Goal: Information Seeking & Learning: Check status

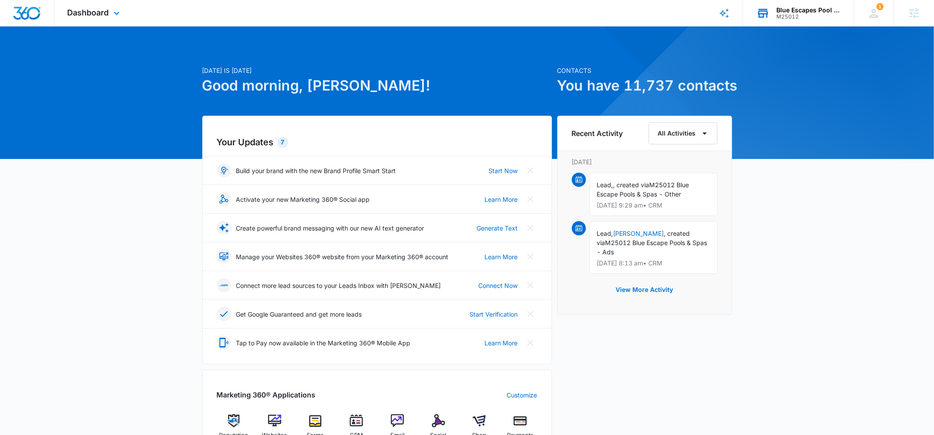
click at [784, 11] on div "Blue Escapes Pool And Spa" at bounding box center [808, 10] width 64 height 7
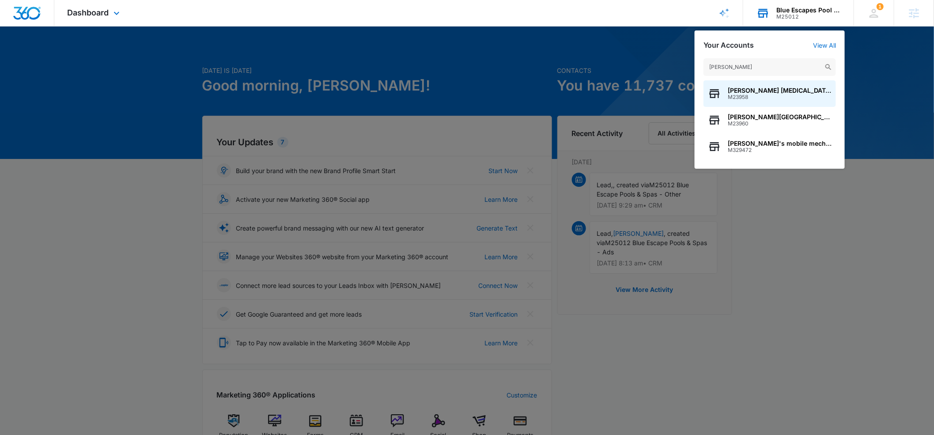
type input "estelle"
click at [746, 117] on span "Estelle Medical Academy" at bounding box center [779, 116] width 104 height 7
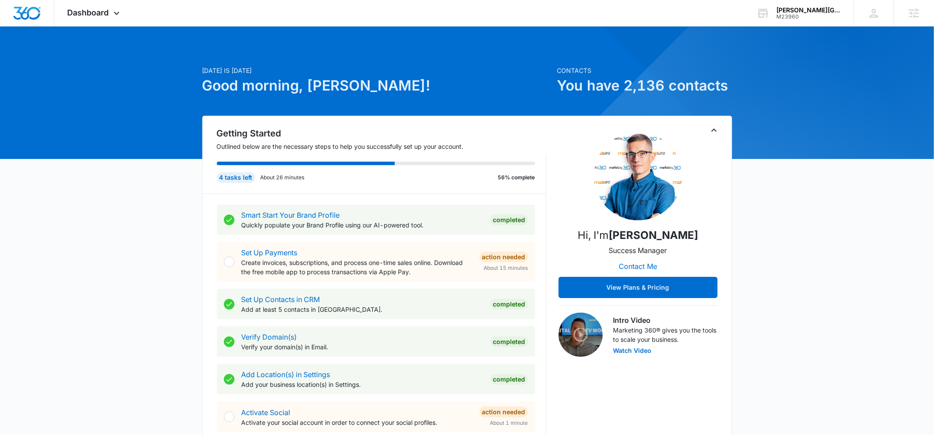
scroll to position [4, 0]
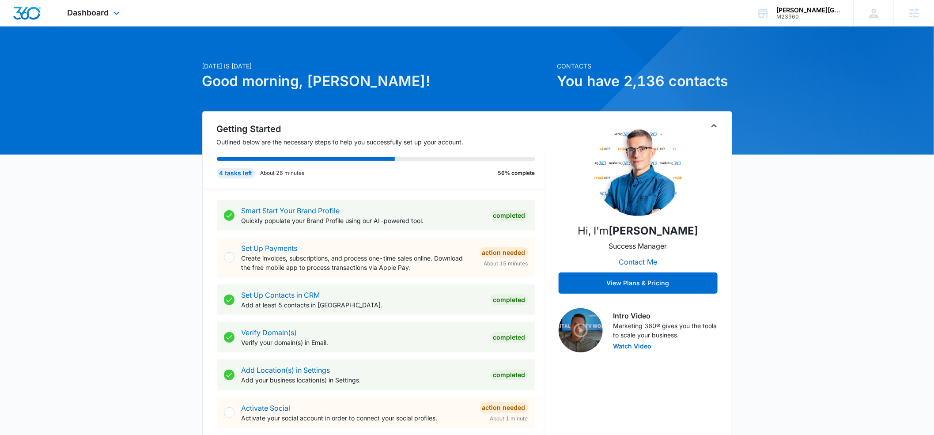
drag, startPoint x: 118, startPoint y: 12, endPoint x: 113, endPoint y: 26, distance: 14.7
click at [118, 12] on icon at bounding box center [116, 13] width 11 height 11
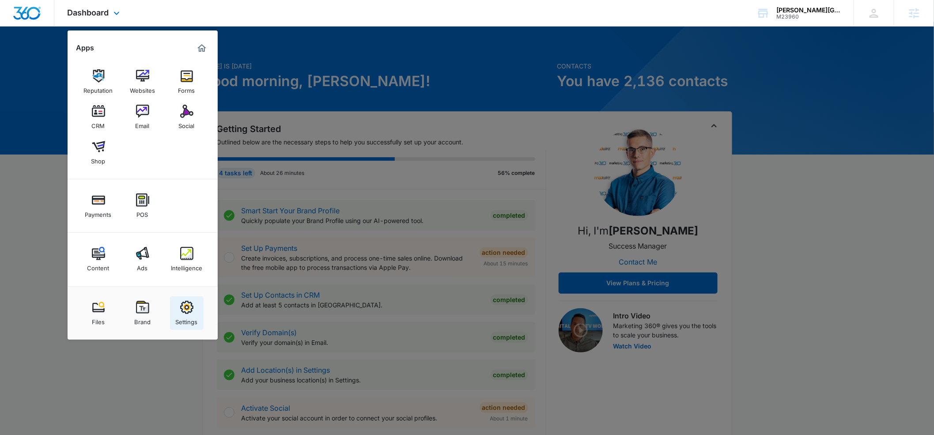
click at [185, 301] on img at bounding box center [186, 307] width 13 height 13
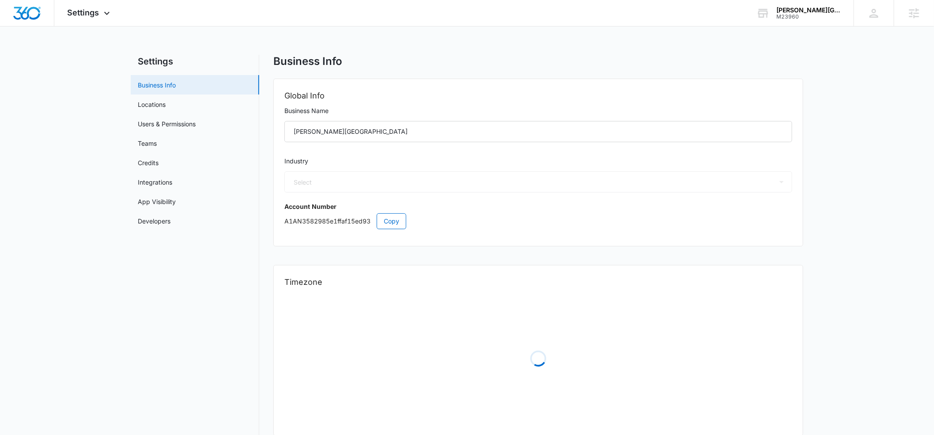
select select "33"
click at [159, 123] on link "Users & Permissions" at bounding box center [167, 123] width 58 height 9
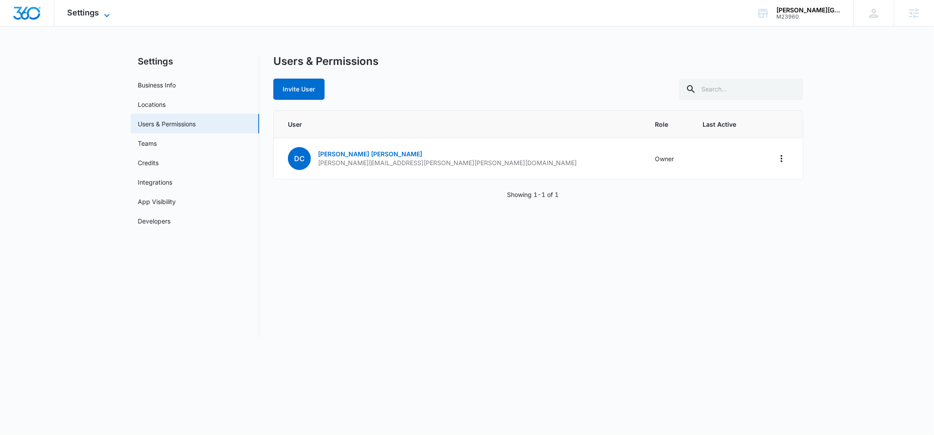
click at [103, 16] on icon at bounding box center [107, 15] width 11 height 11
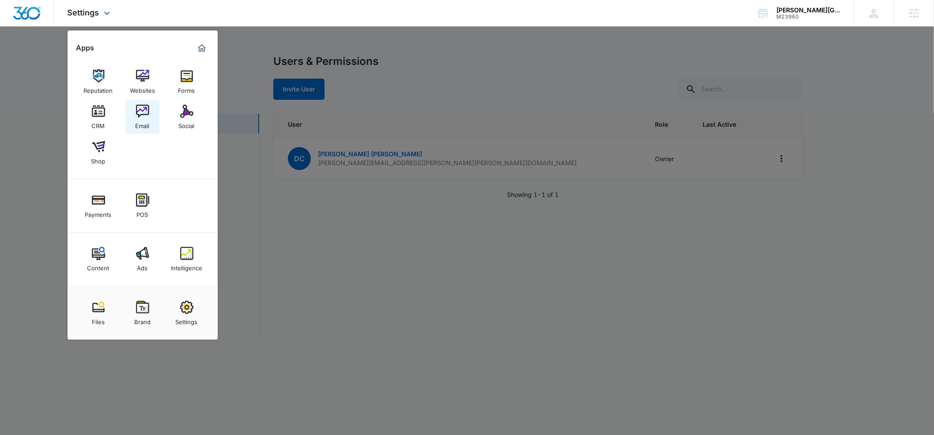
click at [141, 118] on div "Email" at bounding box center [143, 123] width 14 height 11
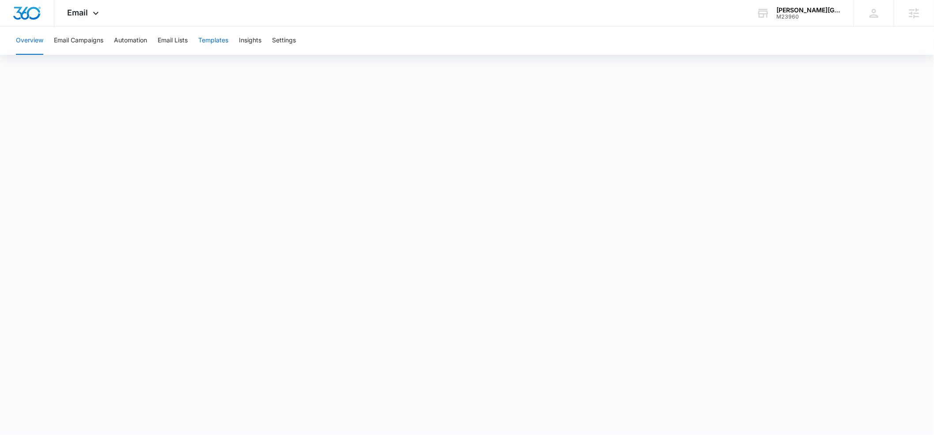
click at [206, 39] on button "Templates" at bounding box center [213, 40] width 30 height 28
click at [94, 15] on icon at bounding box center [95, 15] width 11 height 11
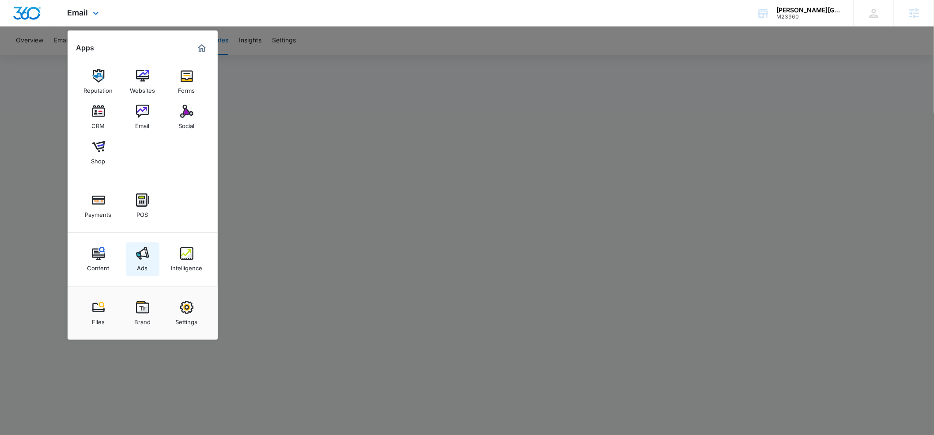
click at [136, 257] on img at bounding box center [142, 253] width 13 height 13
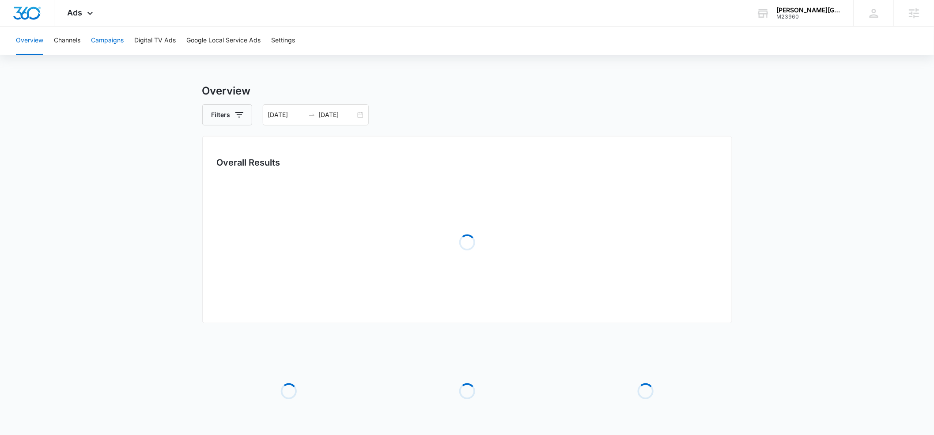
click at [103, 39] on button "Campaigns" at bounding box center [107, 40] width 33 height 28
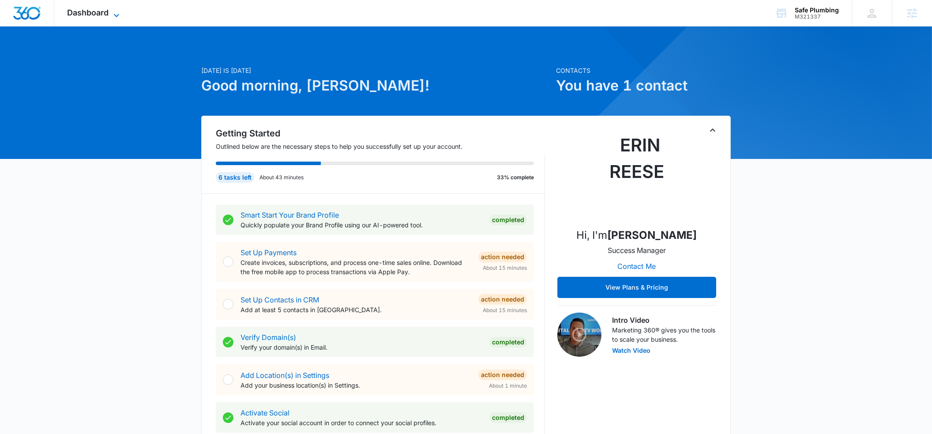
click at [112, 14] on icon at bounding box center [116, 15] width 11 height 11
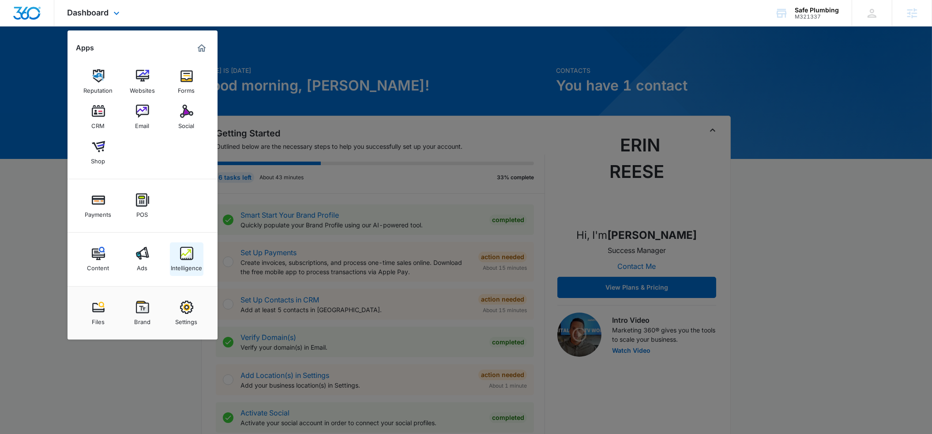
click at [180, 254] on img at bounding box center [186, 253] width 13 height 13
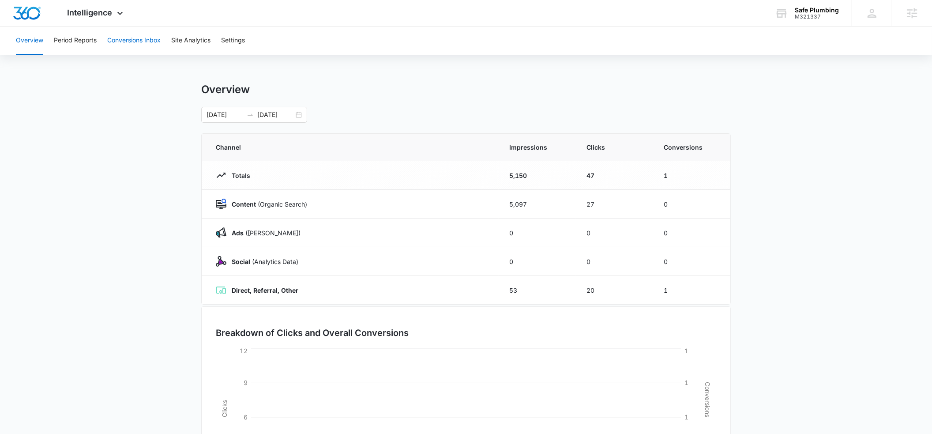
click at [135, 45] on button "Conversions Inbox" at bounding box center [133, 40] width 53 height 28
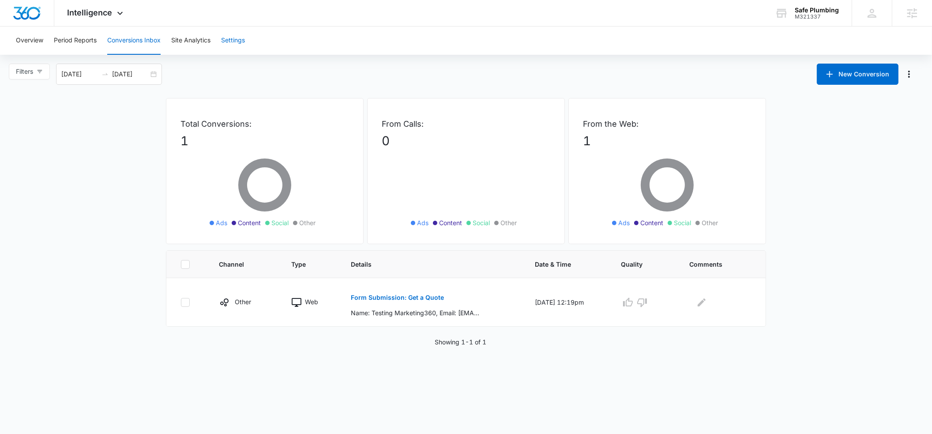
click at [228, 40] on button "Settings" at bounding box center [233, 40] width 24 height 28
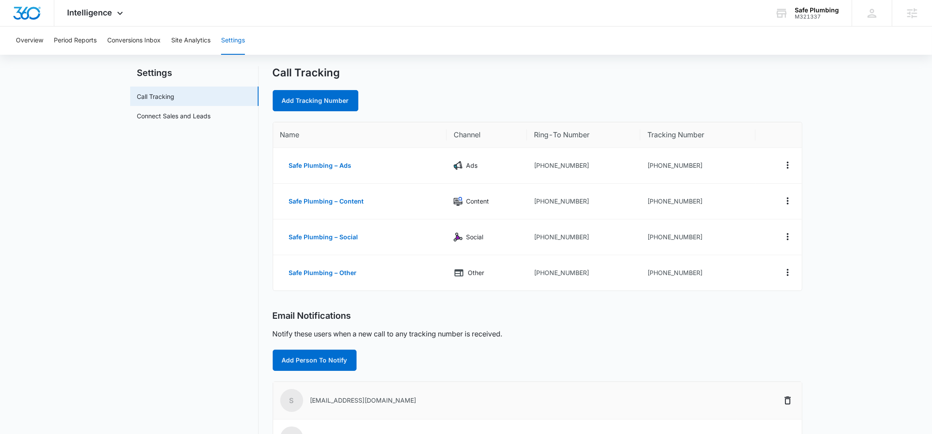
scroll to position [18, 0]
click at [117, 15] on icon at bounding box center [120, 15] width 11 height 11
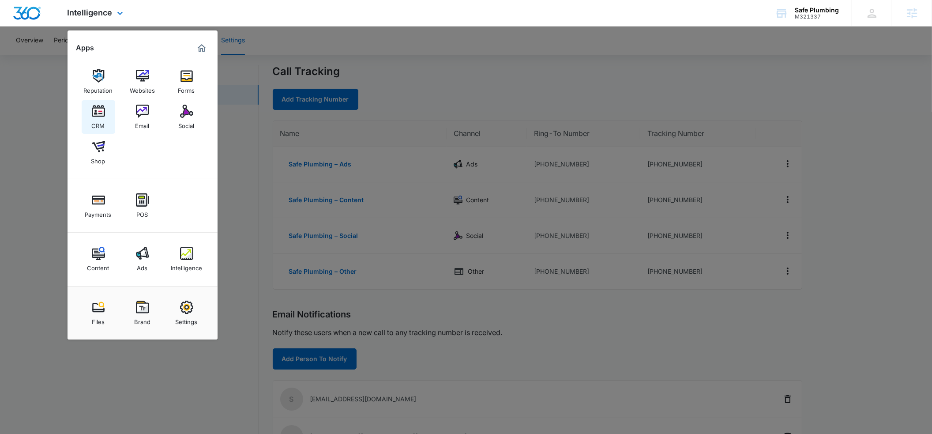
click at [96, 115] on img at bounding box center [98, 111] width 13 height 13
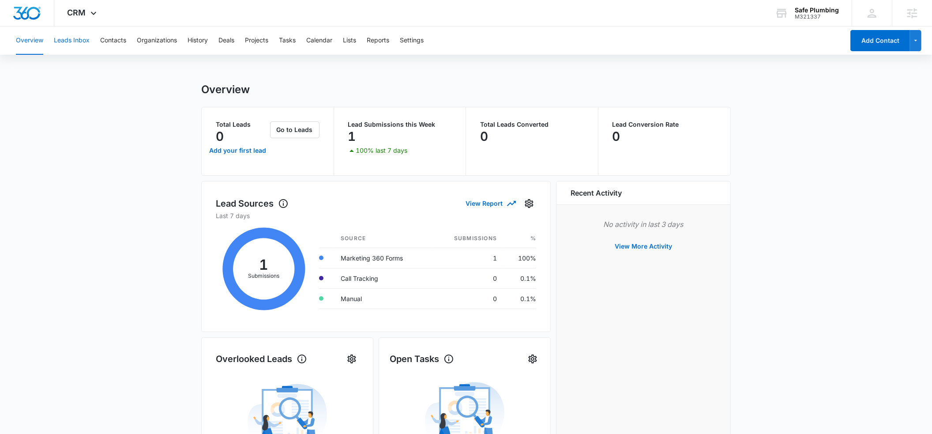
click at [80, 38] on button "Leads Inbox" at bounding box center [72, 40] width 36 height 28
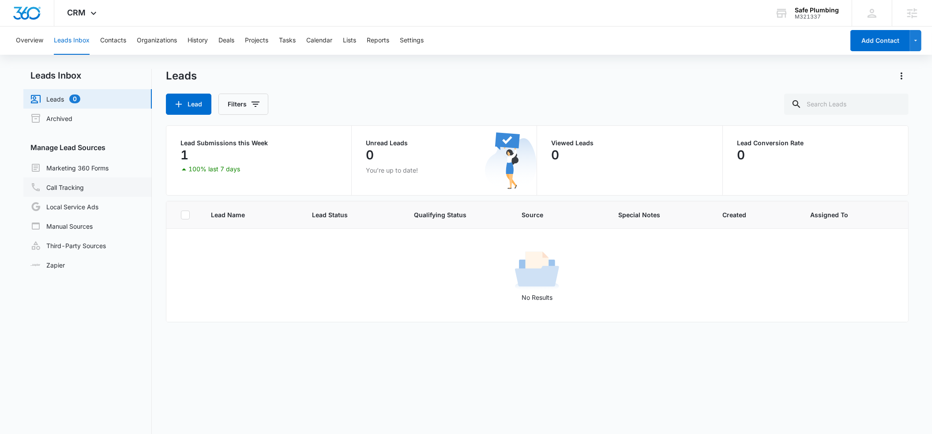
click at [64, 187] on link "Call Tracking" at bounding box center [56, 187] width 53 height 11
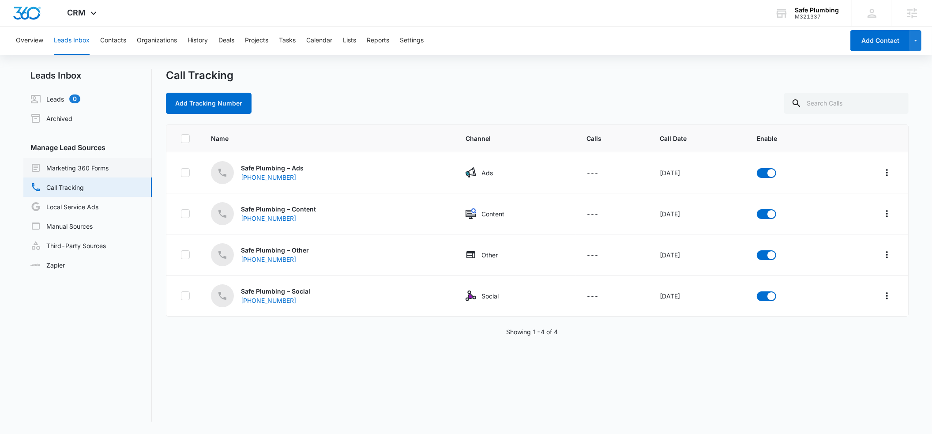
click at [56, 168] on link "Marketing 360 Forms" at bounding box center [69, 167] width 78 height 11
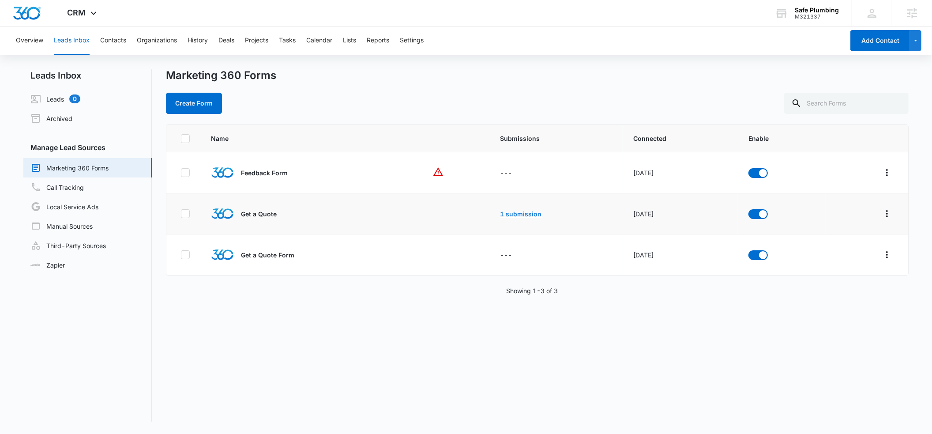
click at [516, 214] on link "1 submission" at bounding box center [521, 214] width 41 height 8
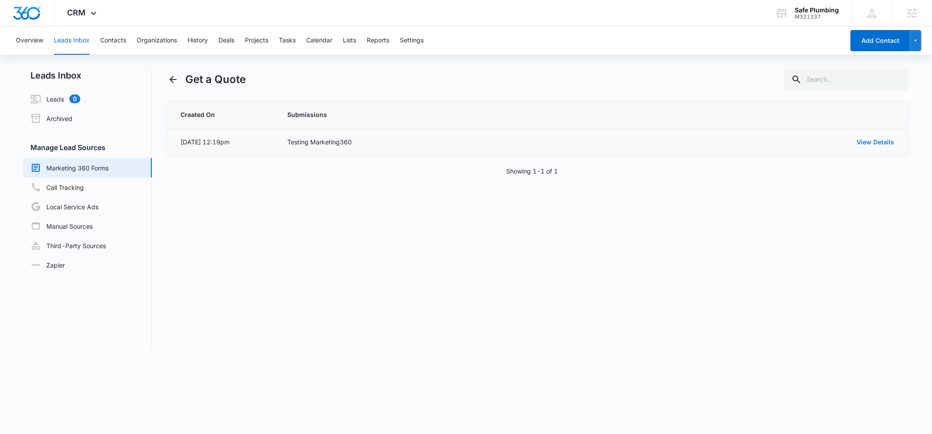
click at [875, 141] on link "View Details" at bounding box center [876, 142] width 38 height 8
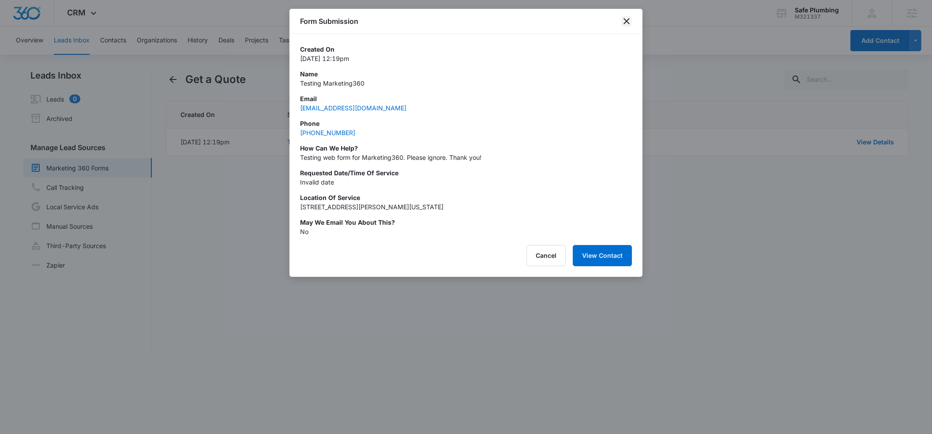
click at [629, 20] on icon "close" at bounding box center [627, 21] width 11 height 11
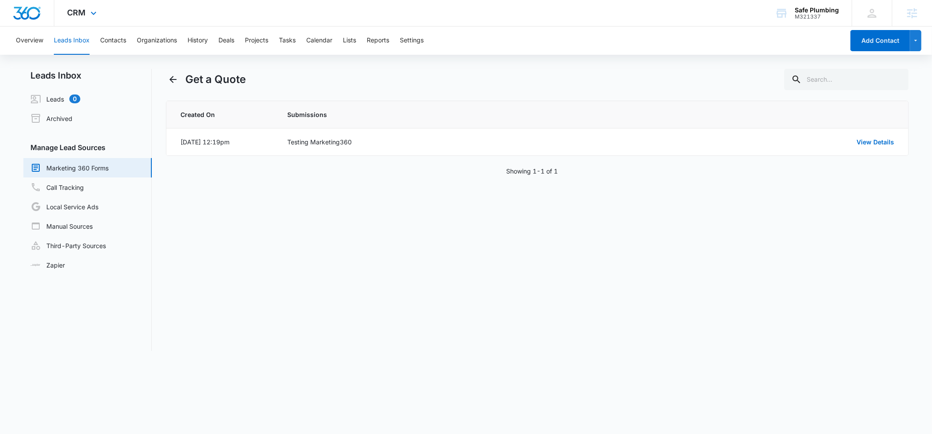
drag, startPoint x: 95, startPoint y: 13, endPoint x: 87, endPoint y: 57, distance: 44.9
click at [95, 14] on icon at bounding box center [93, 13] width 11 height 11
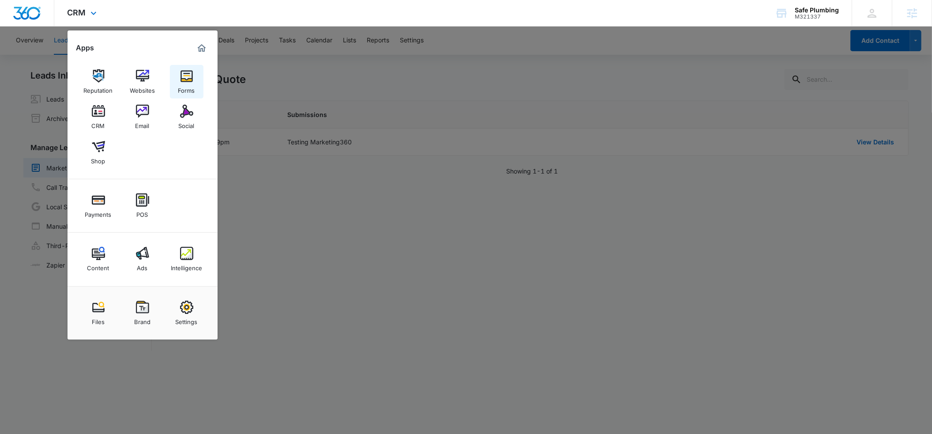
click at [181, 82] on img at bounding box center [186, 75] width 13 height 13
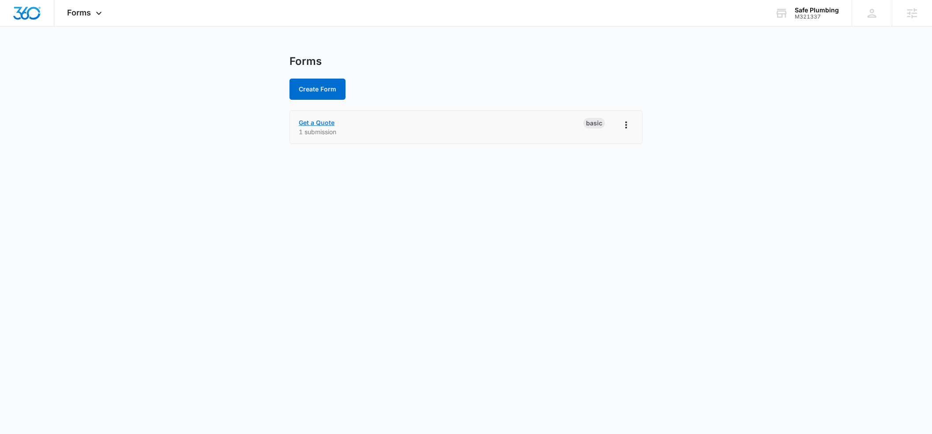
click at [313, 123] on link "Get a Quote" at bounding box center [317, 123] width 36 height 8
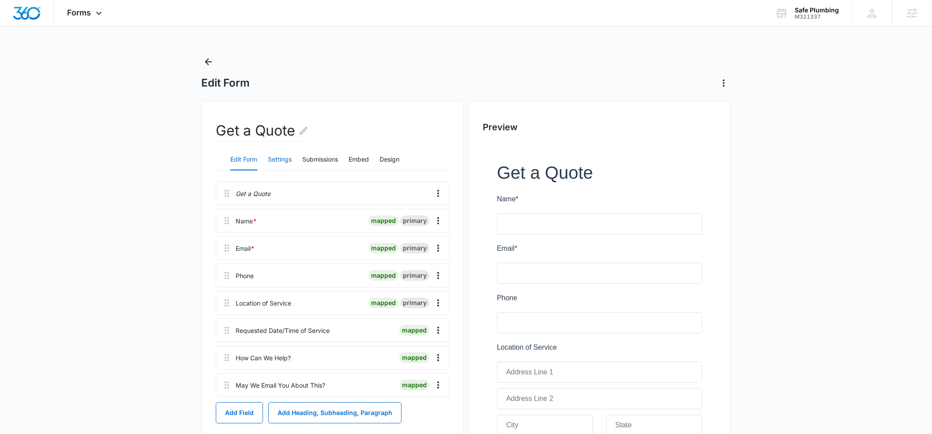
drag, startPoint x: 283, startPoint y: 158, endPoint x: 20, endPoint y: 185, distance: 264.5
click at [283, 158] on button "Settings" at bounding box center [280, 159] width 24 height 21
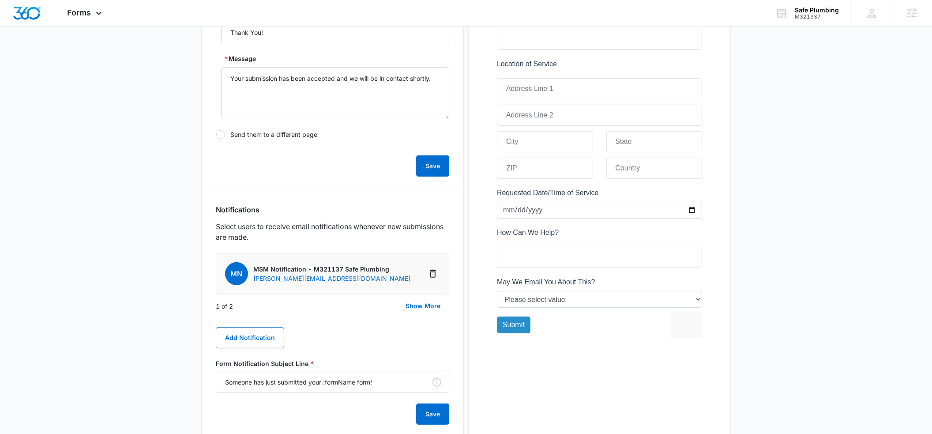
scroll to position [285, 0]
click at [414, 309] on button "Show More" at bounding box center [423, 304] width 53 height 21
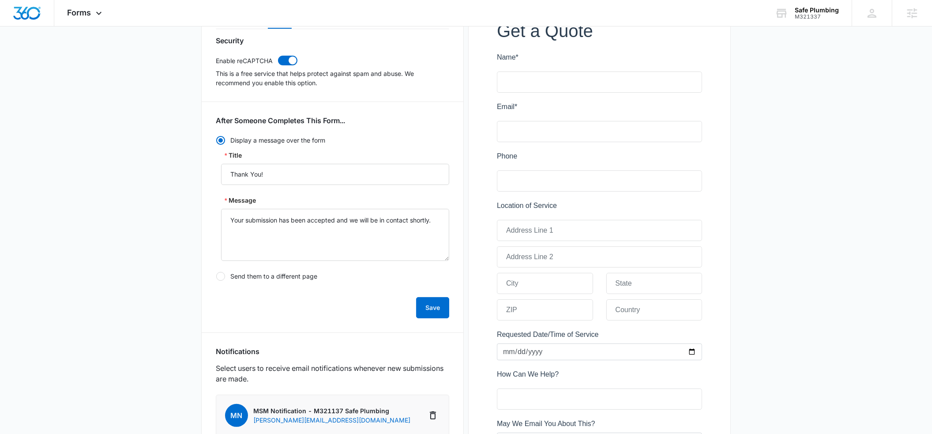
scroll to position [117, 0]
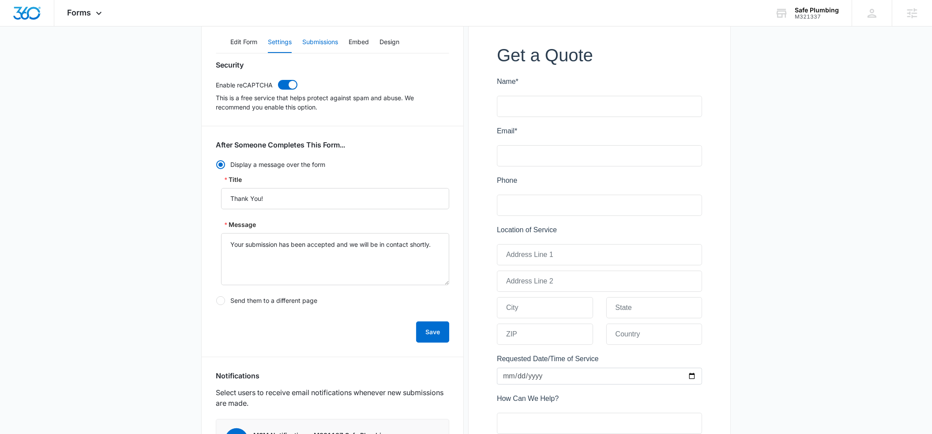
click at [320, 41] on button "Submissions" at bounding box center [320, 42] width 36 height 21
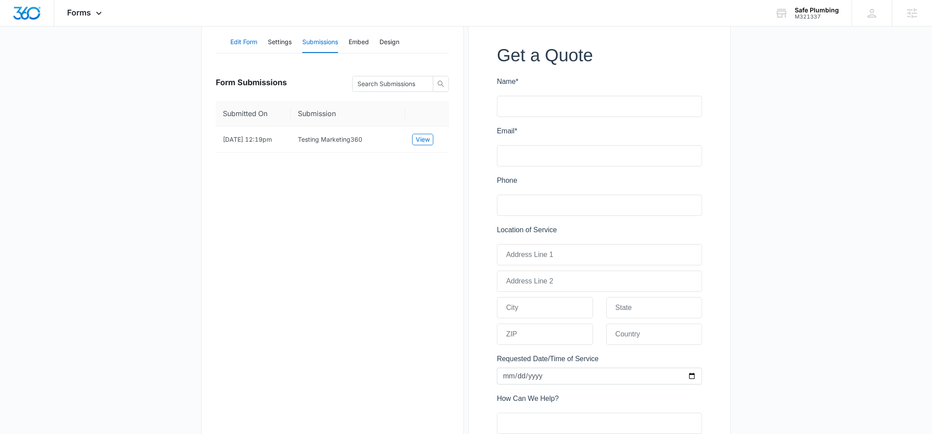
click at [252, 41] on button "Edit Form" at bounding box center [243, 42] width 27 height 21
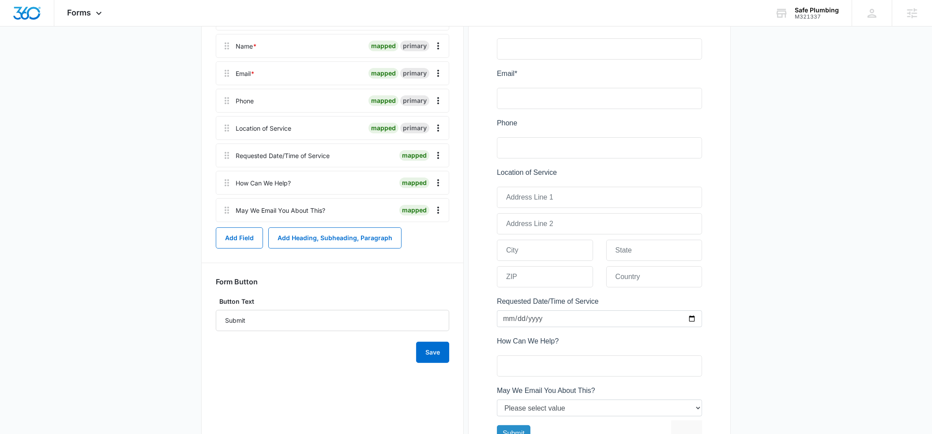
scroll to position [116, 0]
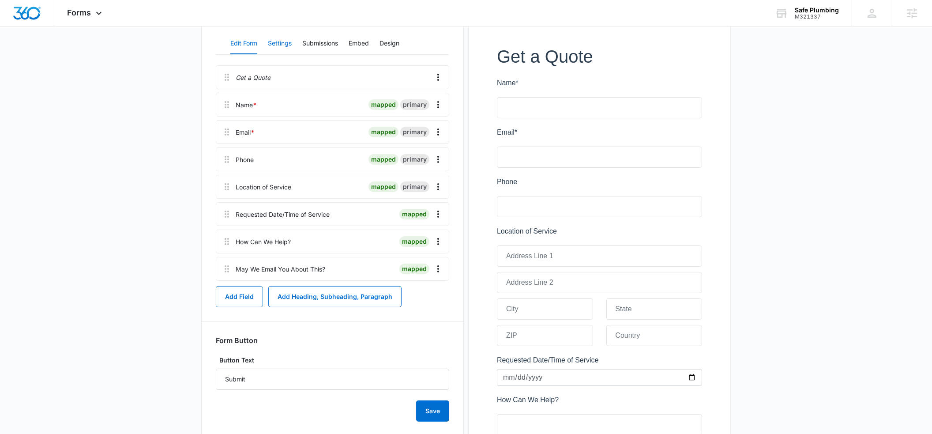
drag, startPoint x: 281, startPoint y: 43, endPoint x: 266, endPoint y: 60, distance: 22.2
click at [281, 43] on button "Settings" at bounding box center [280, 43] width 24 height 21
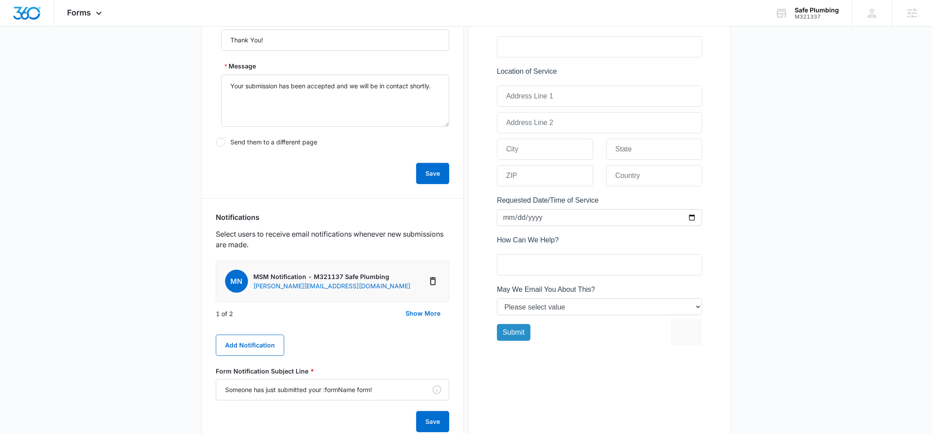
scroll to position [279, 0]
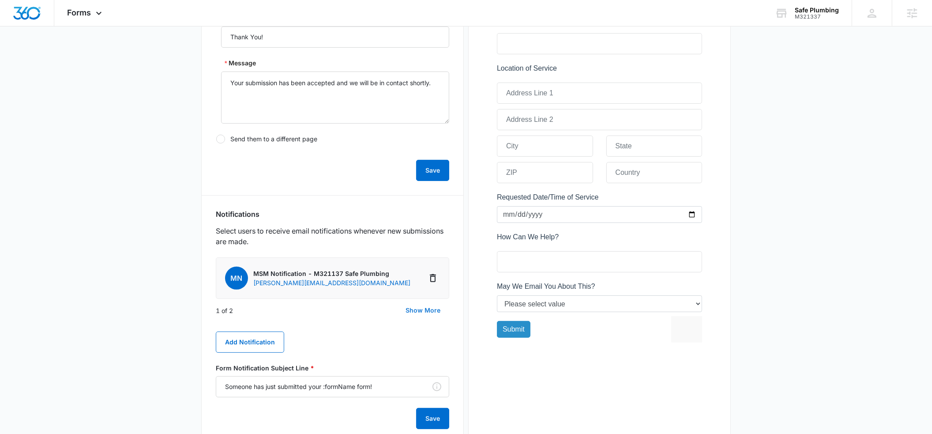
click at [417, 312] on button "Show More" at bounding box center [423, 310] width 53 height 21
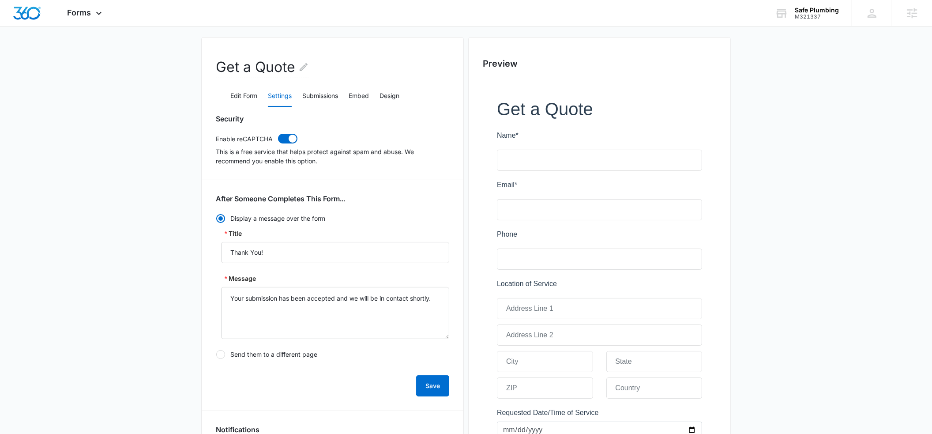
scroll to position [0, 0]
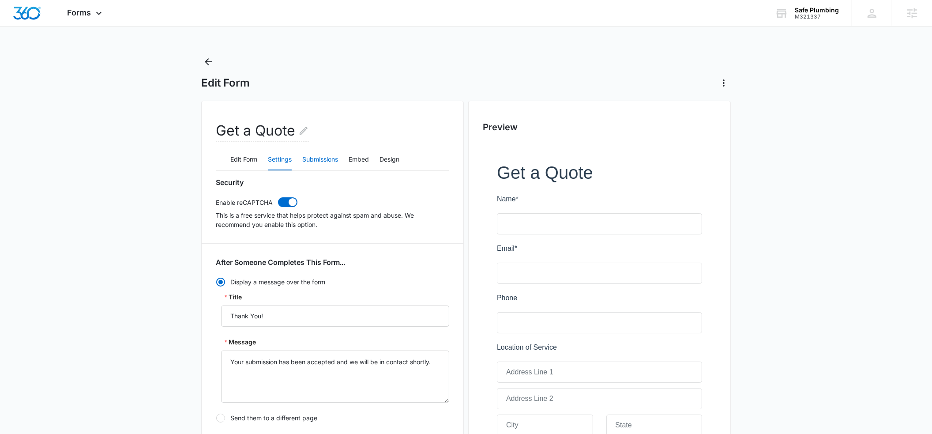
click at [323, 158] on button "Submissions" at bounding box center [320, 159] width 36 height 21
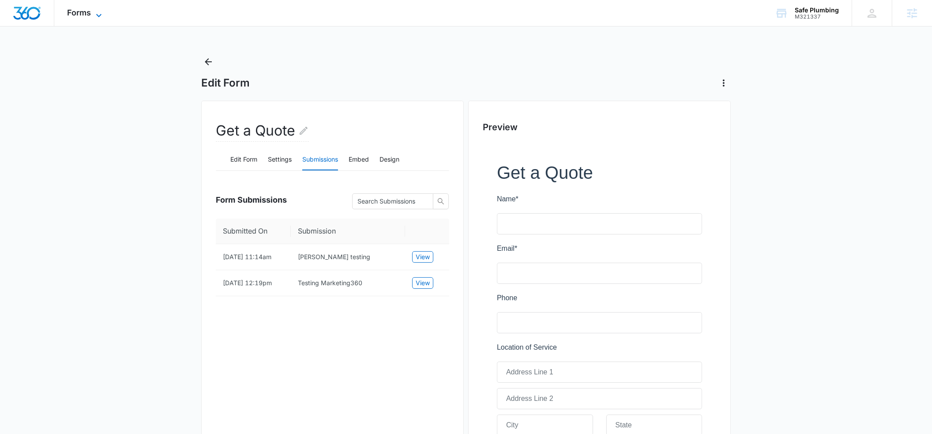
click at [97, 17] on icon at bounding box center [99, 15] width 11 height 11
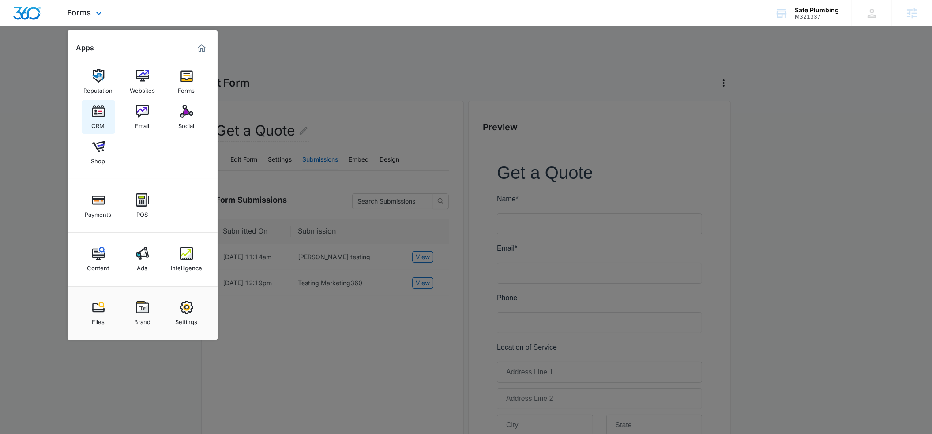
click at [101, 109] on img at bounding box center [98, 111] width 13 height 13
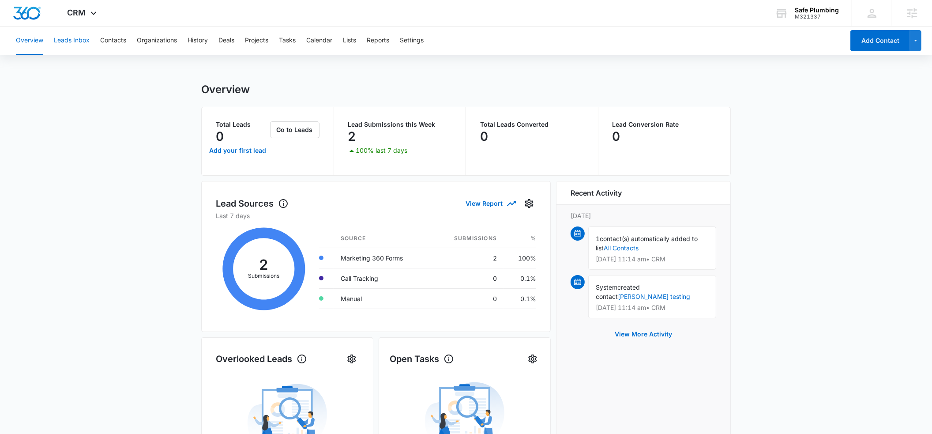
click at [87, 38] on button "Leads Inbox" at bounding box center [72, 40] width 36 height 28
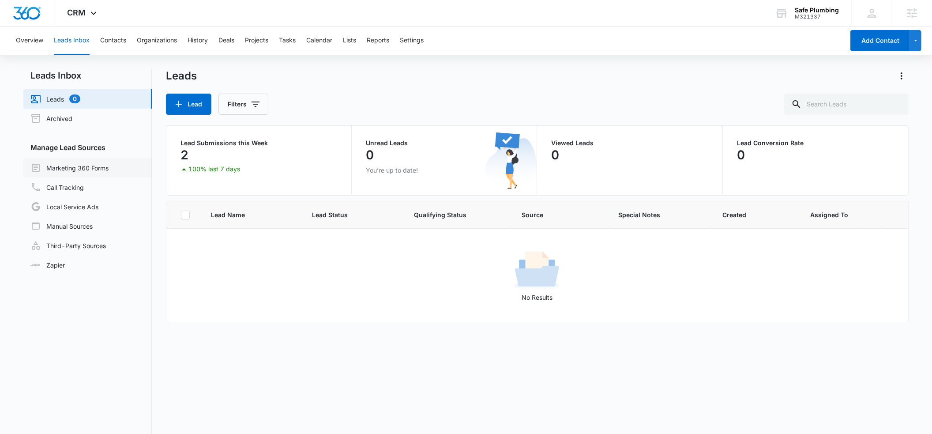
click at [98, 171] on link "Marketing 360 Forms" at bounding box center [69, 167] width 78 height 11
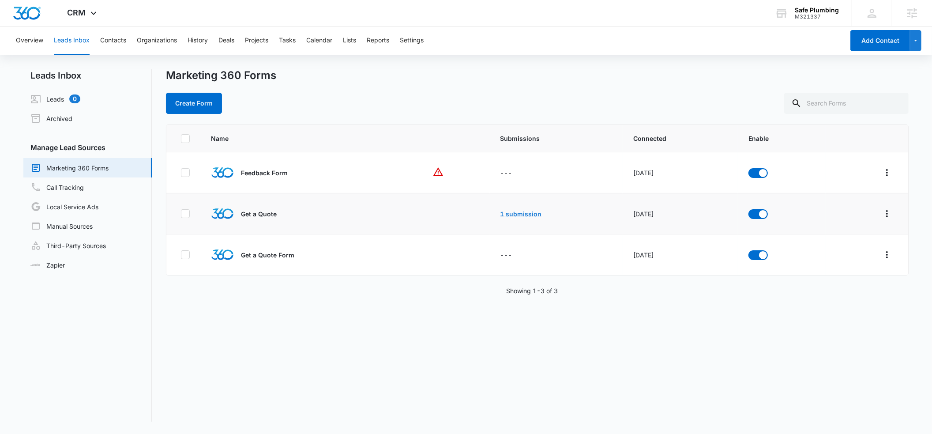
click at [513, 215] on link "1 submission" at bounding box center [521, 214] width 41 height 8
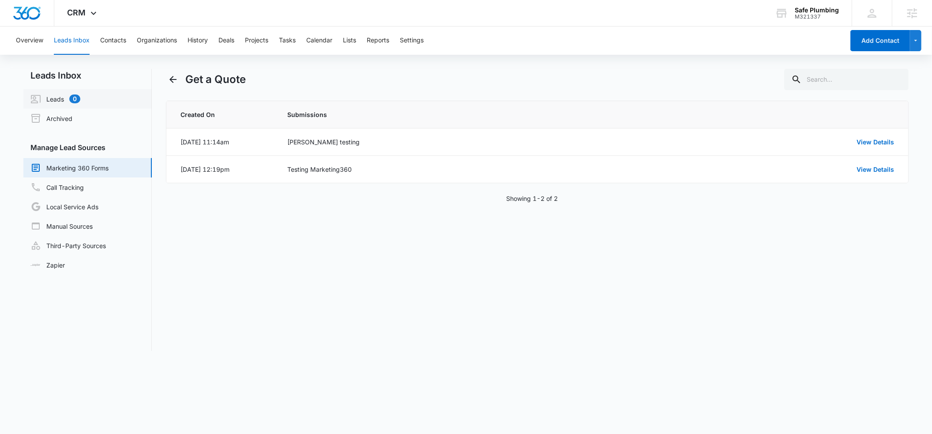
click at [51, 97] on link "Leads 0" at bounding box center [55, 99] width 50 height 11
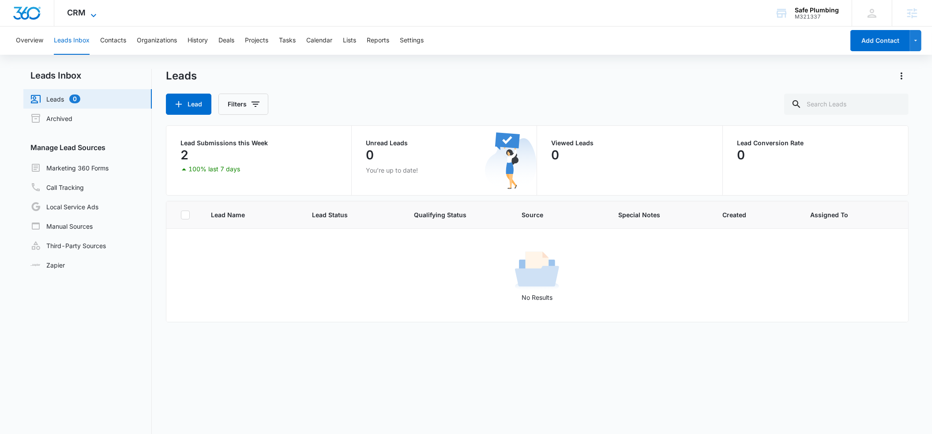
click at [95, 12] on icon at bounding box center [93, 15] width 11 height 11
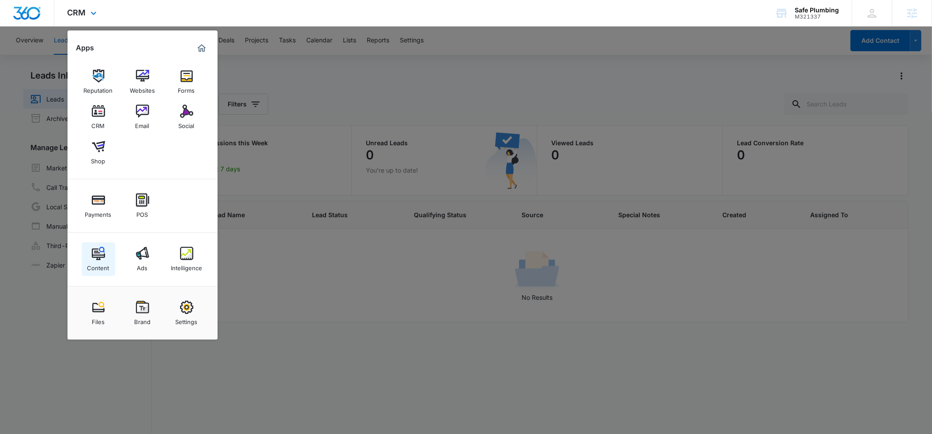
click at [92, 255] on img at bounding box center [98, 253] width 13 height 13
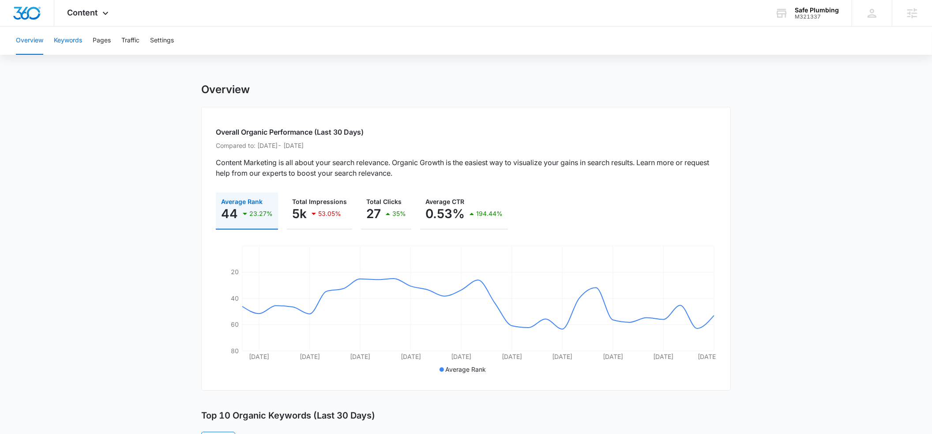
click at [72, 41] on button "Keywords" at bounding box center [68, 40] width 28 height 28
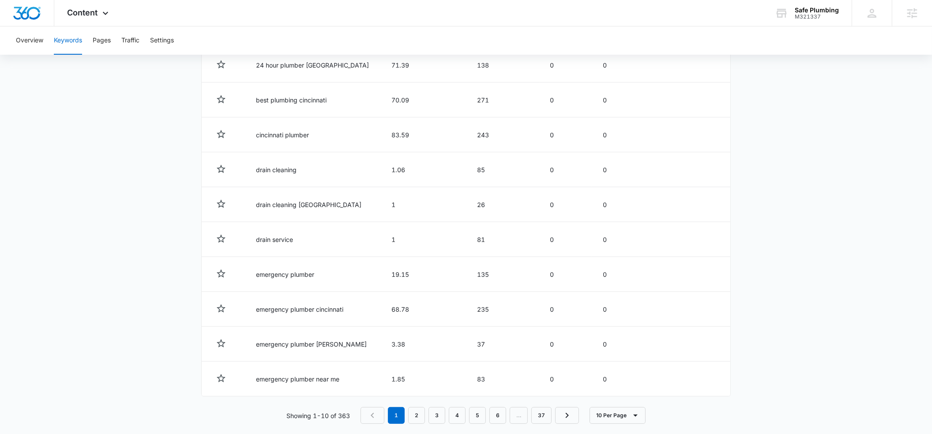
scroll to position [382, 0]
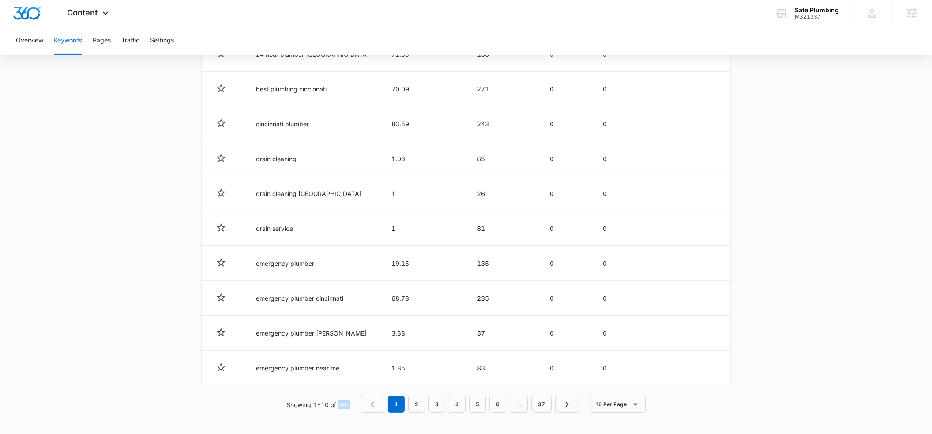
drag, startPoint x: 350, startPoint y: 403, endPoint x: 339, endPoint y: 405, distance: 10.8
click at [339, 405] on p "Showing 1-10 of 363" at bounding box center [318, 404] width 64 height 9
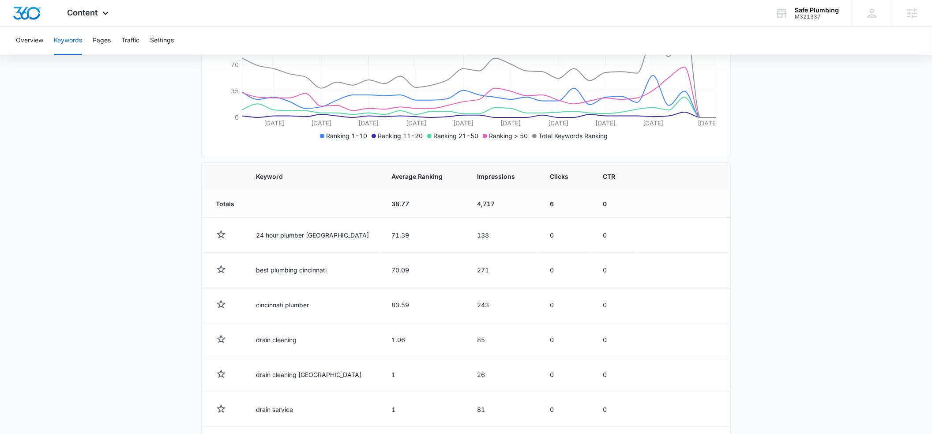
scroll to position [182, 0]
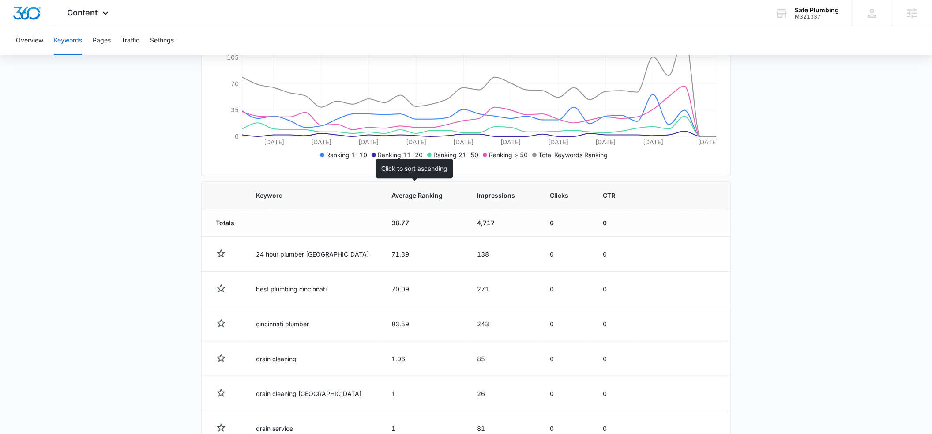
click at [395, 196] on span "Average Ranking" at bounding box center [418, 195] width 52 height 9
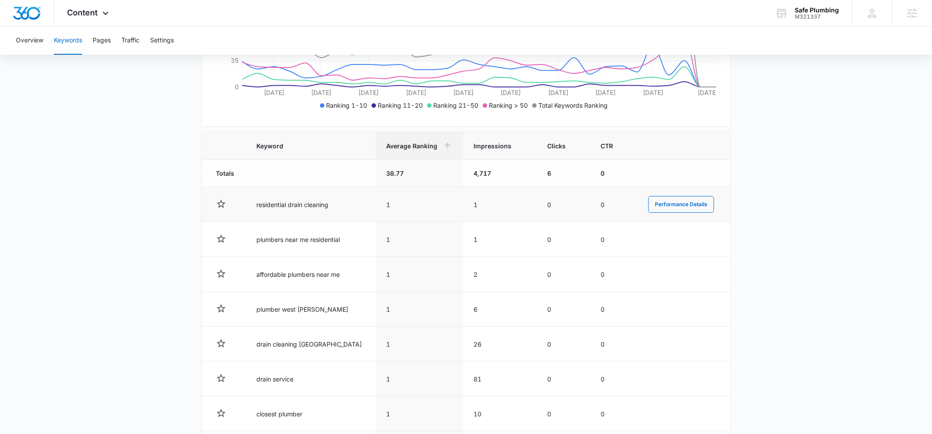
scroll to position [223, 0]
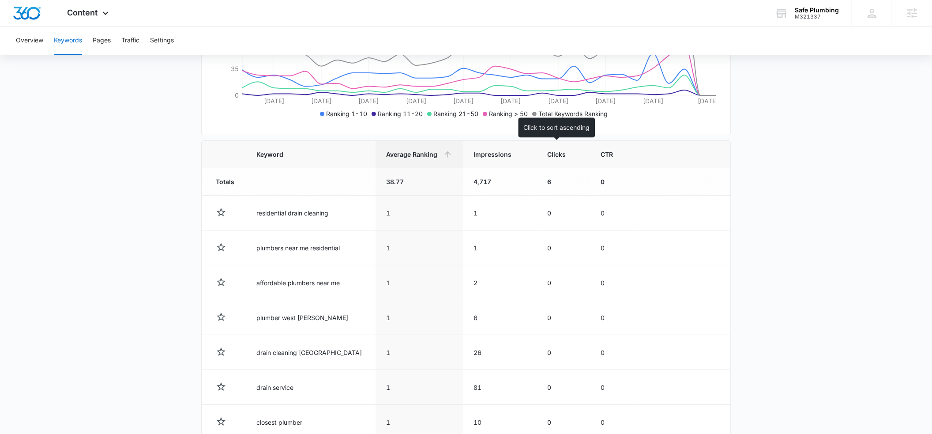
click at [554, 155] on span "Clicks" at bounding box center [557, 154] width 20 height 9
click at [551, 154] on span "Clicks" at bounding box center [559, 154] width 19 height 9
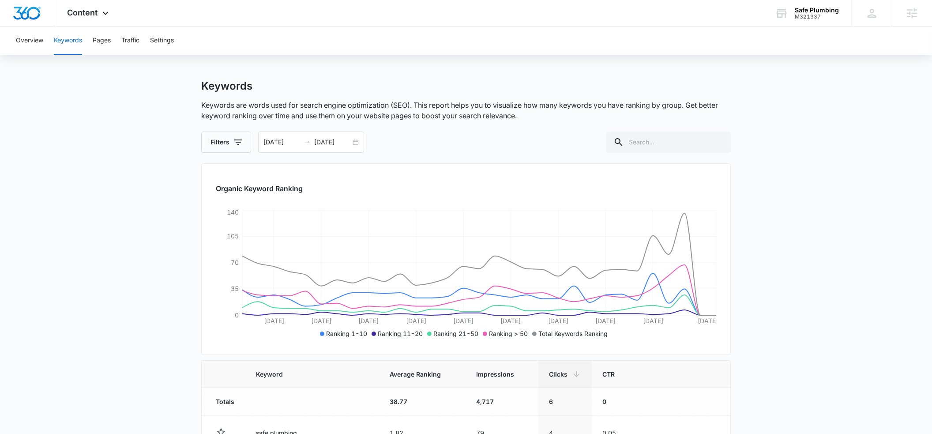
scroll to position [0, 0]
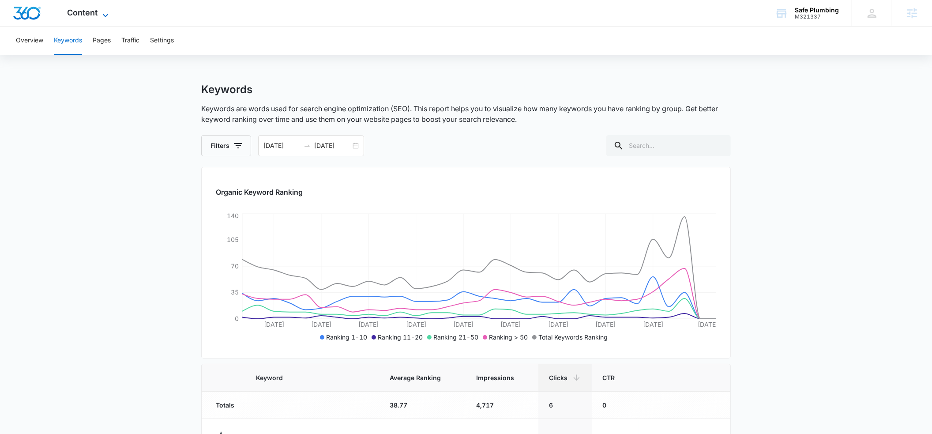
click at [105, 14] on icon at bounding box center [105, 15] width 11 height 11
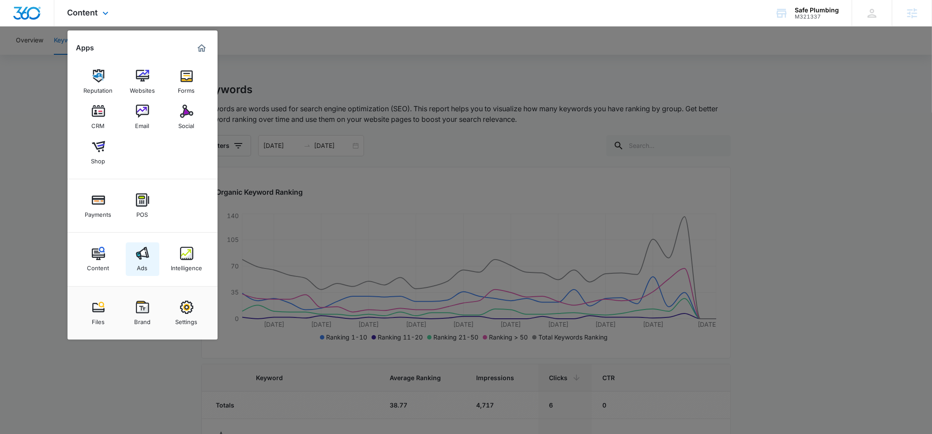
click at [144, 267] on div "Ads" at bounding box center [142, 265] width 11 height 11
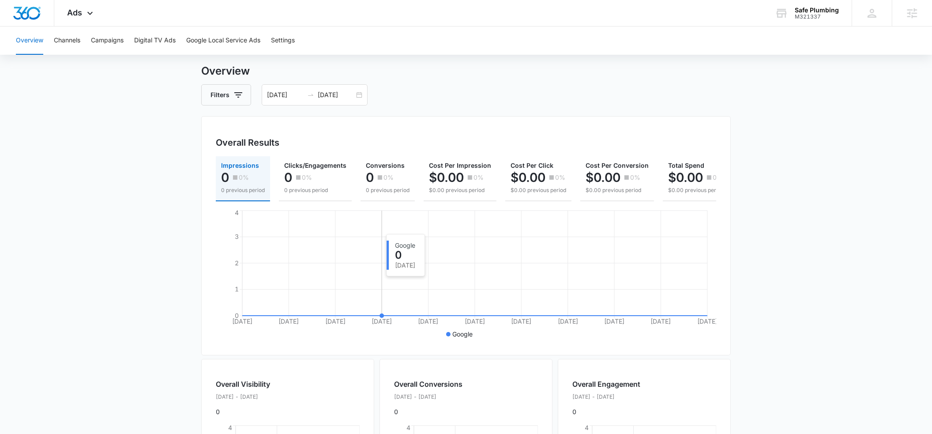
scroll to position [13, 0]
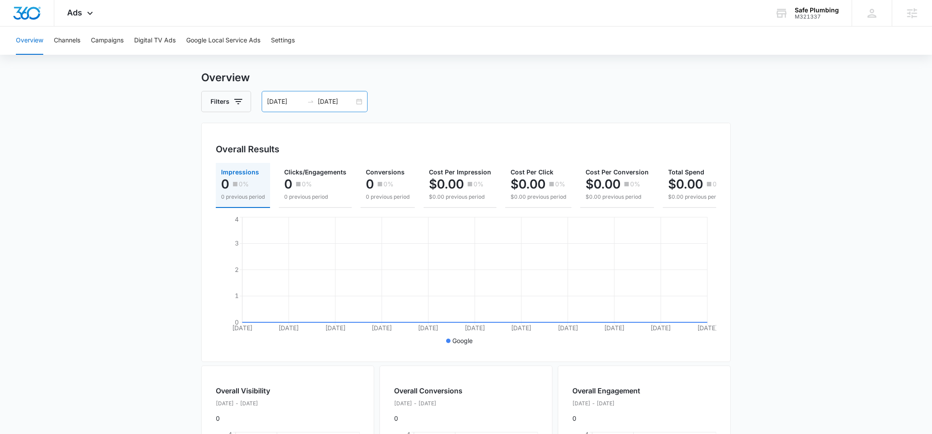
click at [326, 101] on input "09/08/2025" at bounding box center [336, 102] width 37 height 10
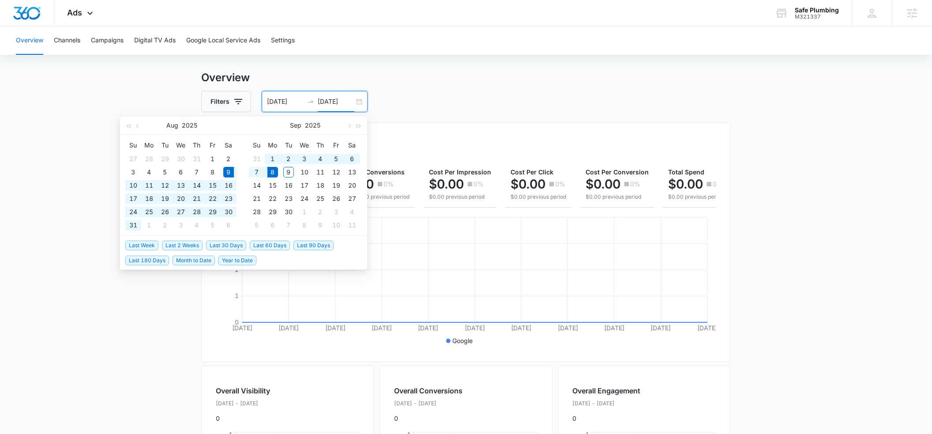
click at [436, 96] on div "Filters 08/09/2025 09/08/2025" at bounding box center [466, 101] width 530 height 21
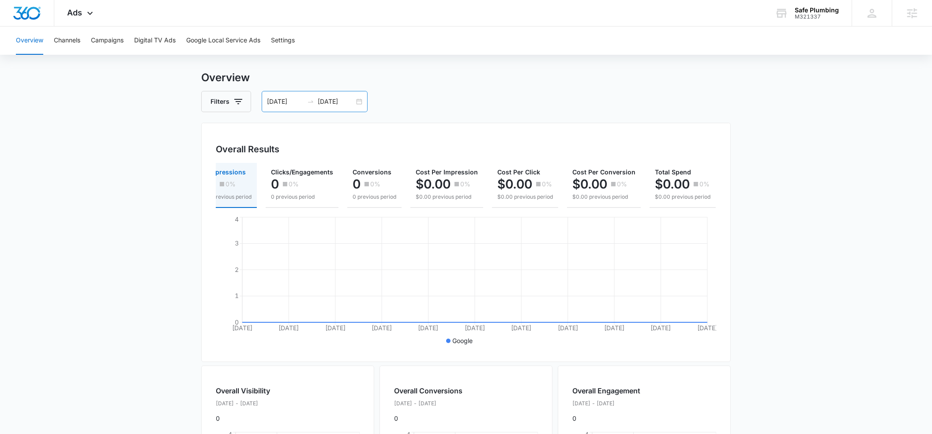
click at [336, 100] on input "09/08/2025" at bounding box center [336, 102] width 37 height 10
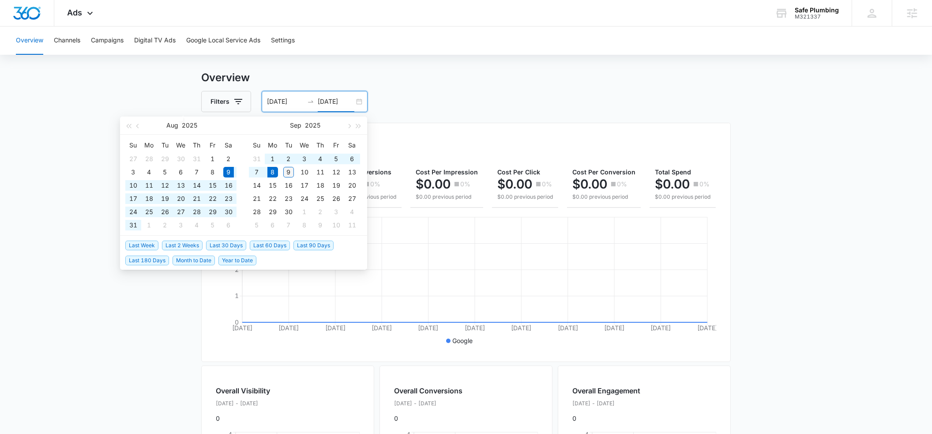
type input "09/09/2025"
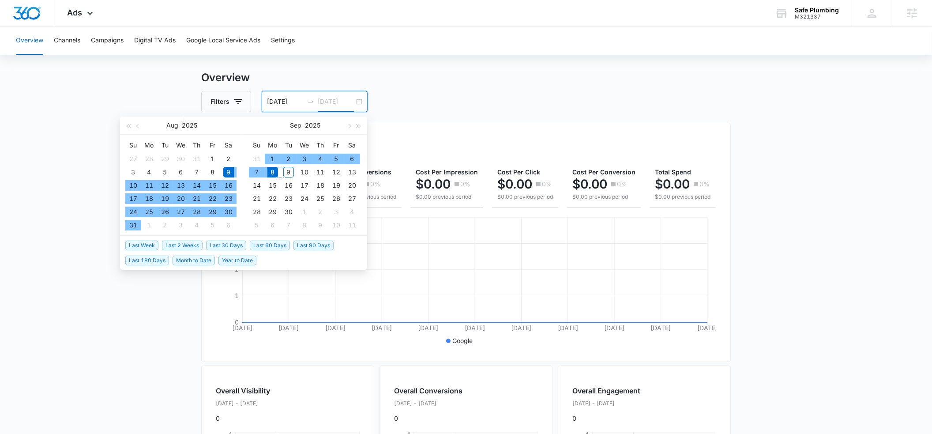
click at [290, 172] on div "9" at bounding box center [288, 172] width 11 height 11
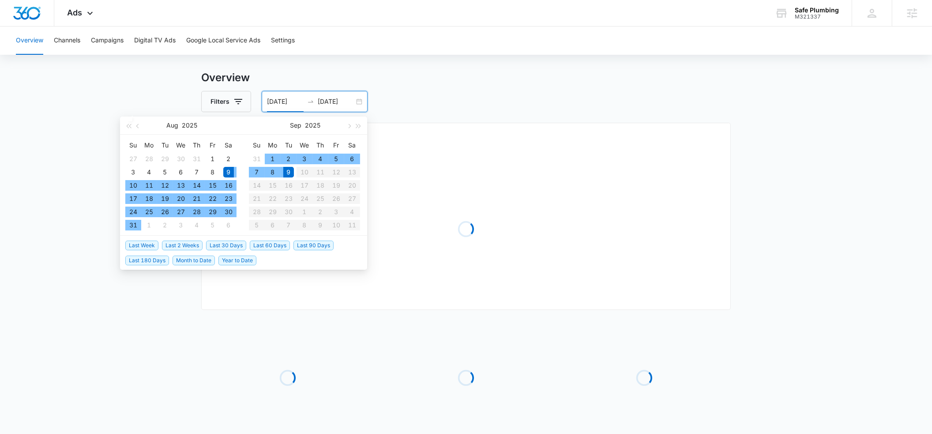
click at [290, 172] on div "9" at bounding box center [288, 172] width 11 height 11
type input "09/09/2025"
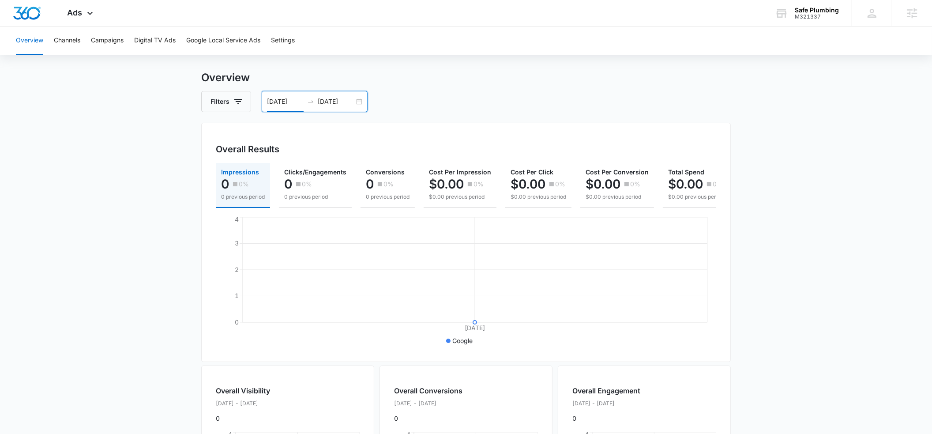
click at [426, 98] on div "Filters 09/09/2025 09/09/2025" at bounding box center [466, 101] width 530 height 21
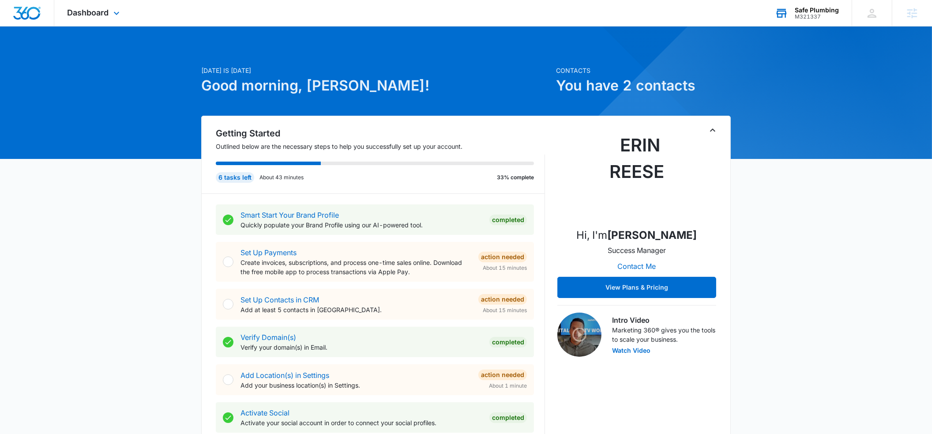
click at [805, 14] on div "M321337" at bounding box center [817, 17] width 44 height 6
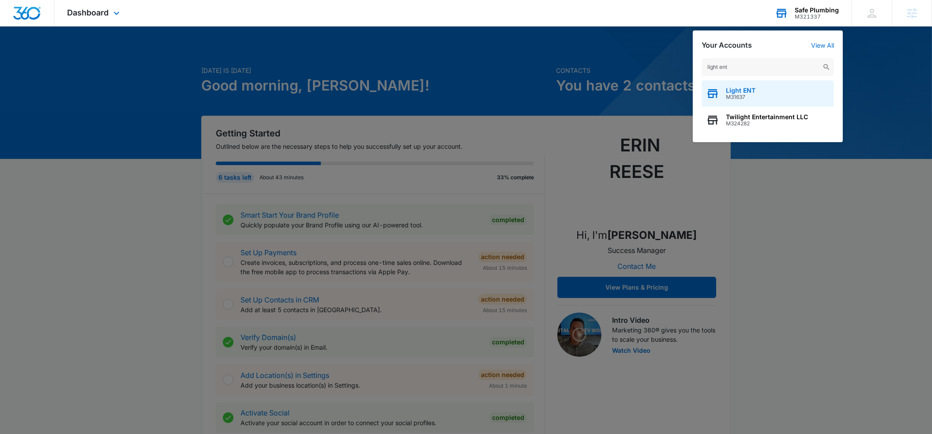
type input "light ent"
click at [740, 88] on span "Light ENT" at bounding box center [741, 90] width 30 height 7
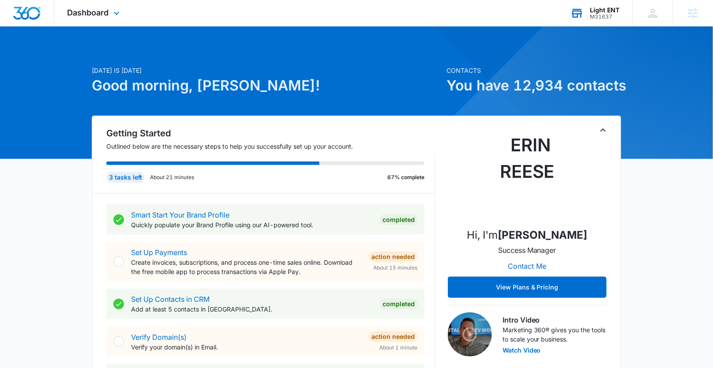
click at [596, 16] on div "M31637" at bounding box center [606, 17] width 30 height 6
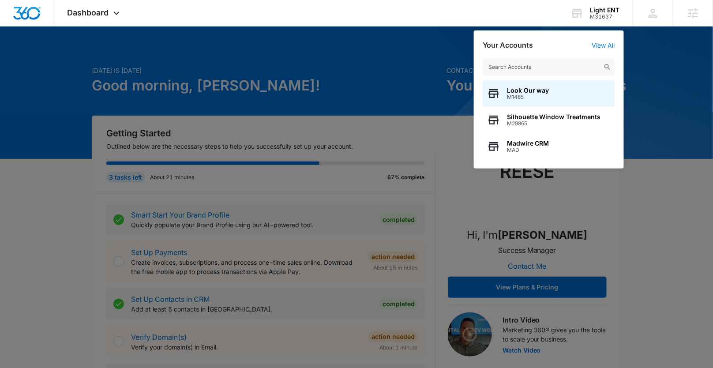
click at [528, 66] on input "text" at bounding box center [549, 67] width 132 height 18
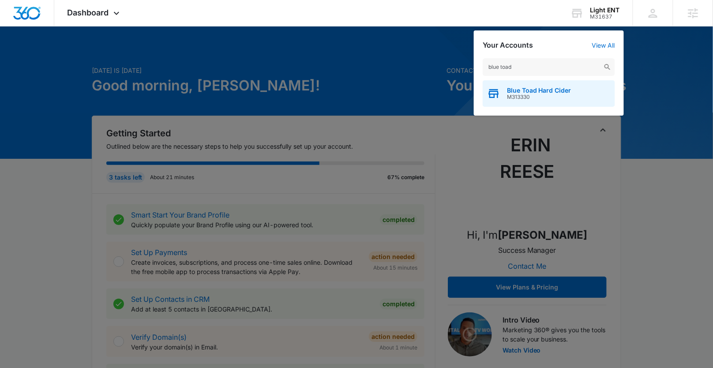
type input "blue toad"
click at [530, 89] on span "Blue Toad Hard Cider" at bounding box center [539, 90] width 64 height 7
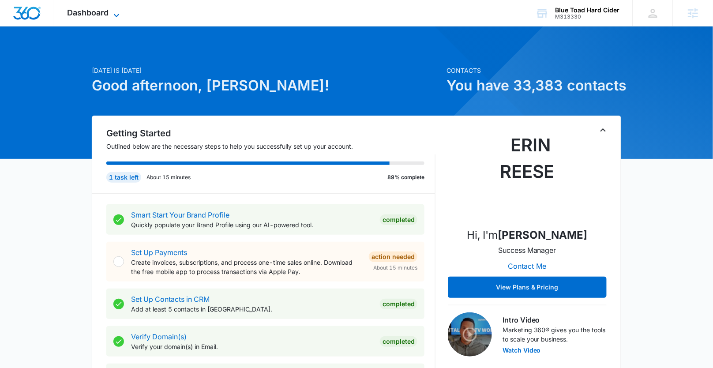
click at [117, 18] on icon at bounding box center [116, 15] width 11 height 11
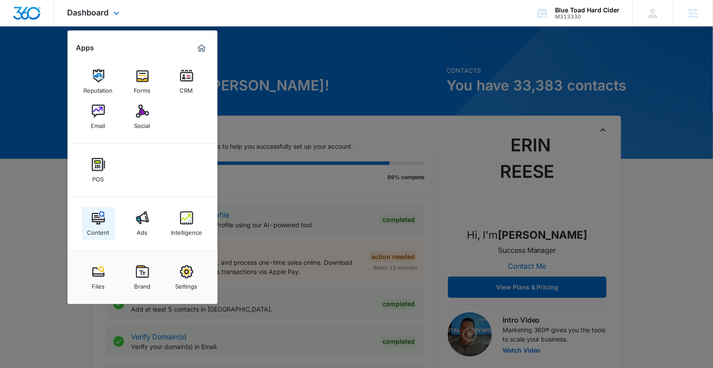
click at [88, 216] on link "Content" at bounding box center [99, 224] width 34 height 34
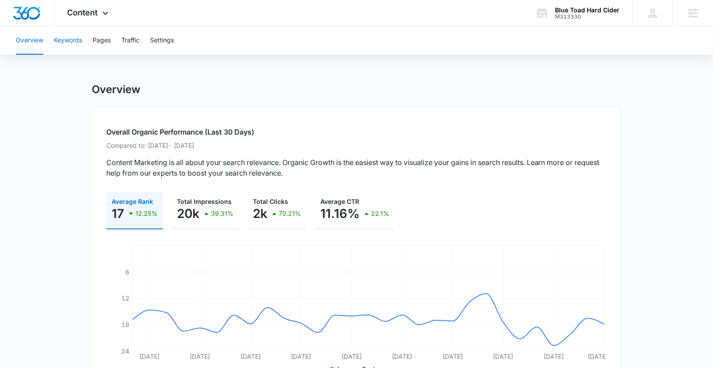
click at [61, 41] on button "Keywords" at bounding box center [68, 40] width 28 height 28
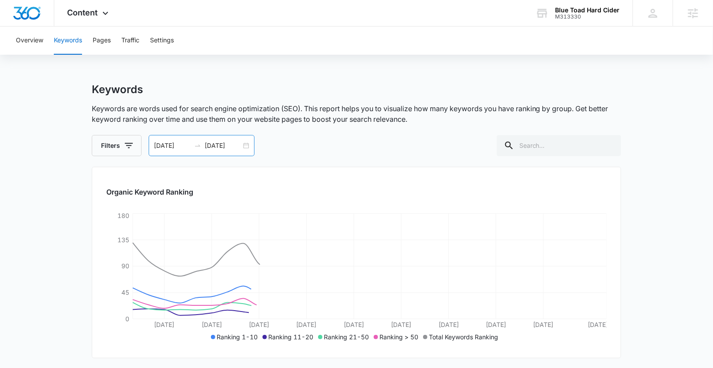
click at [160, 144] on input "08/09/2025" at bounding box center [172, 146] width 37 height 10
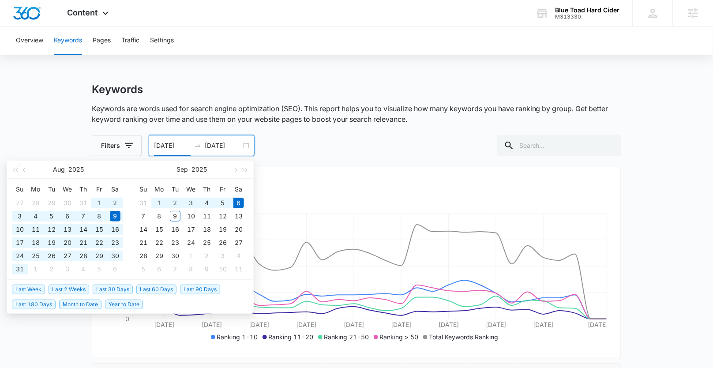
click at [115, 304] on span "Year to Date" at bounding box center [124, 305] width 38 height 10
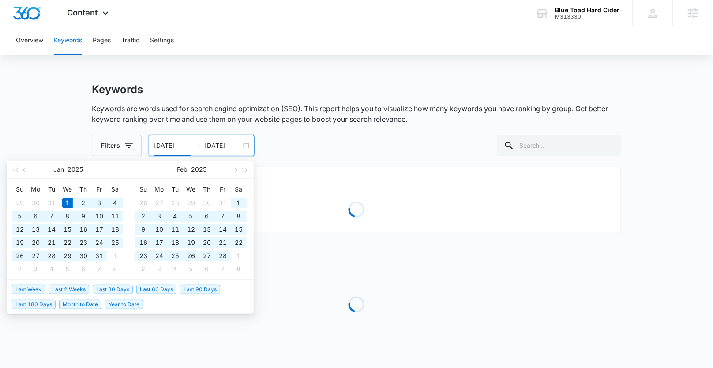
type input "01/01/2025"
type input "09/06/2025"
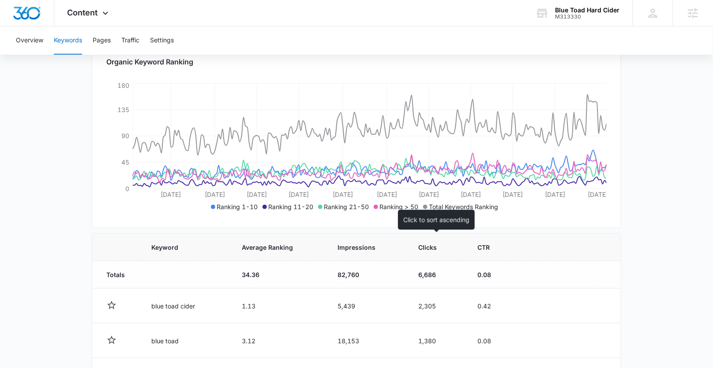
scroll to position [135, 0]
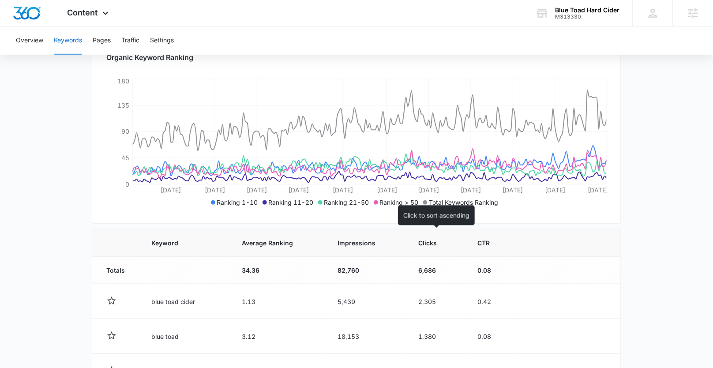
click at [421, 255] on th "Clicks" at bounding box center [437, 243] width 59 height 27
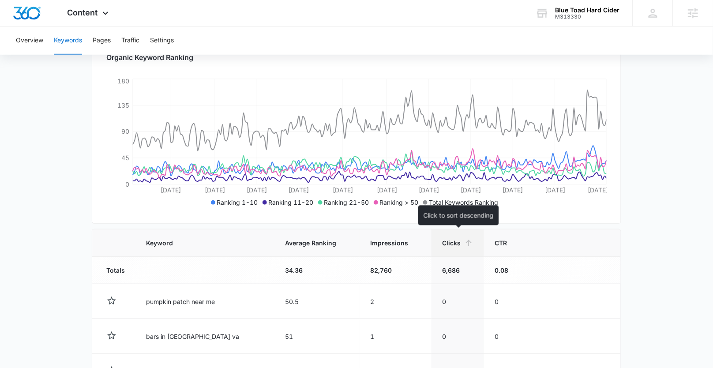
click at [446, 238] on span "Clicks" at bounding box center [451, 242] width 19 height 9
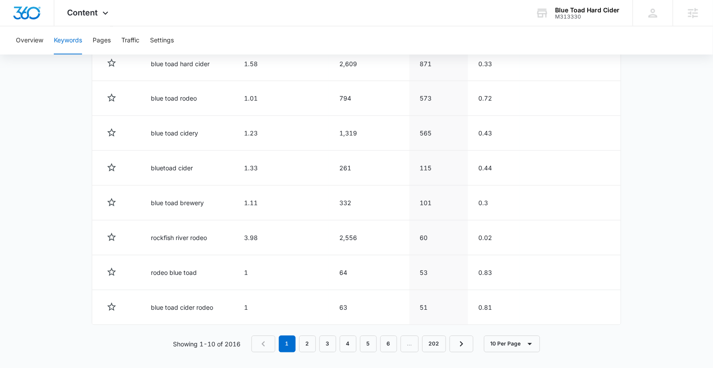
scroll to position [445, 0]
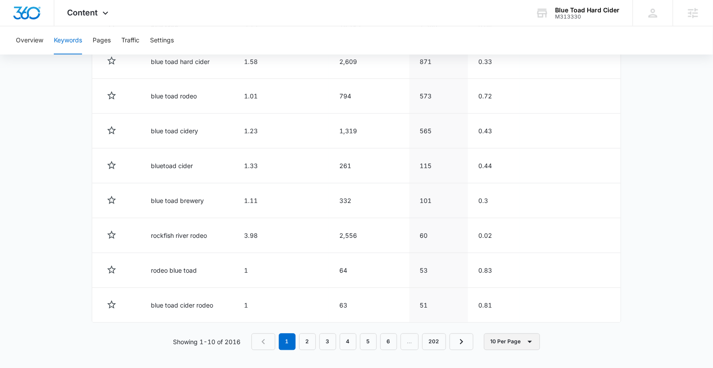
click at [531, 341] on icon "button" at bounding box center [530, 342] width 11 height 11
click at [510, 303] on div "50 Per Page" at bounding box center [514, 300] width 39 height 6
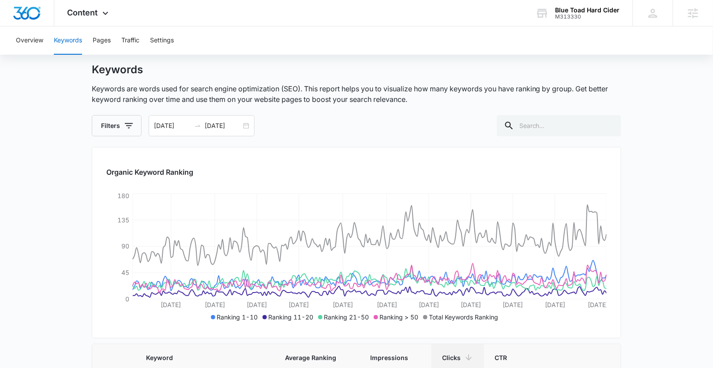
scroll to position [18, 0]
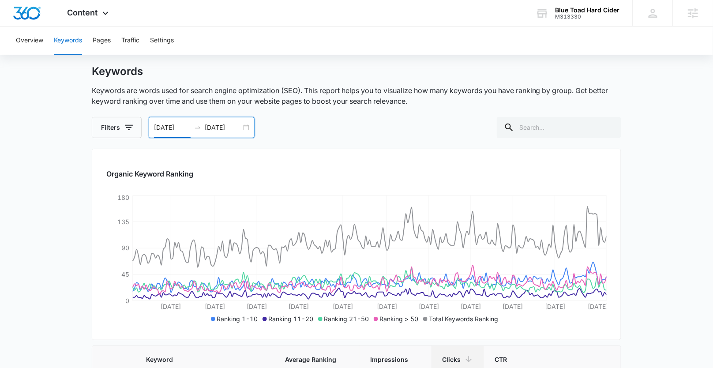
click at [157, 128] on input "01/01/2025" at bounding box center [172, 128] width 37 height 10
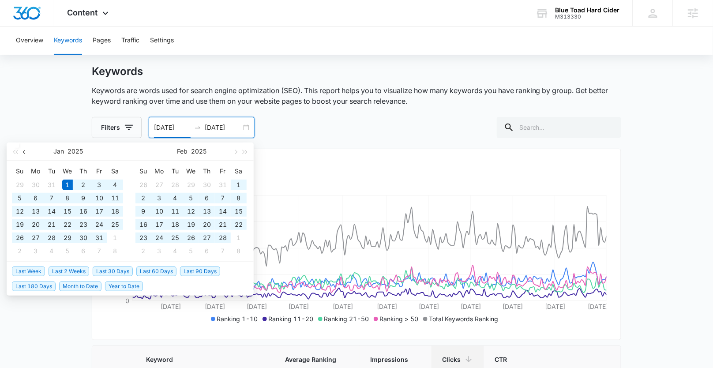
click at [27, 150] on button "button" at bounding box center [25, 152] width 10 height 18
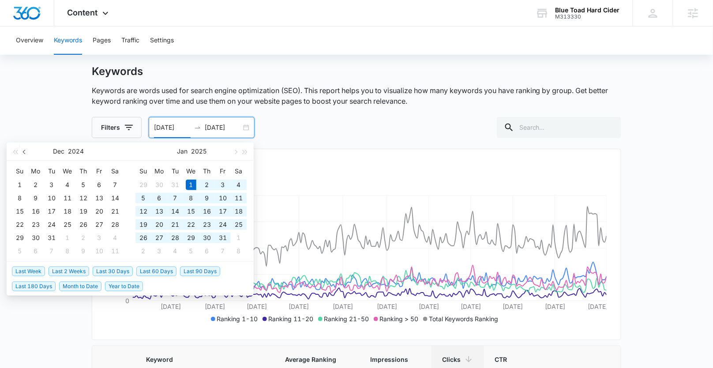
click at [27, 150] on button "button" at bounding box center [25, 152] width 10 height 18
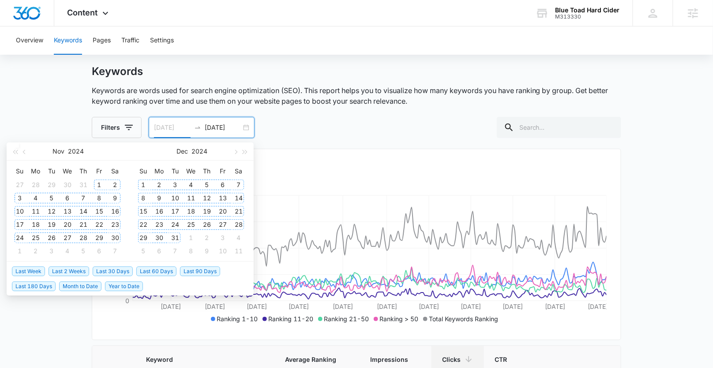
click at [98, 184] on div "1" at bounding box center [99, 185] width 11 height 11
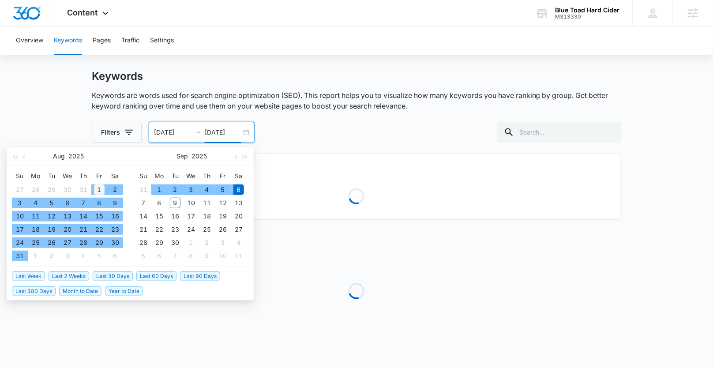
scroll to position [12, 0]
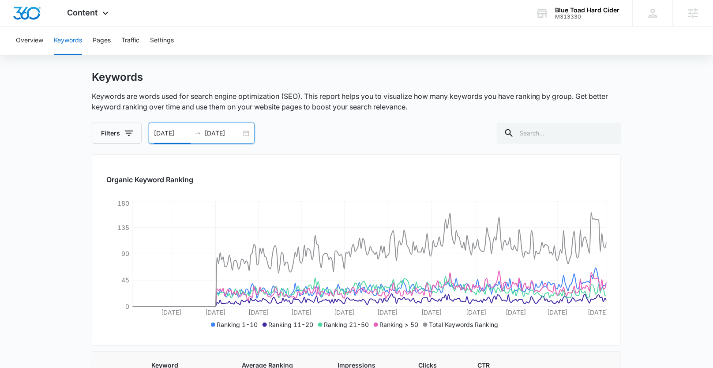
click at [170, 135] on input "11/01/2024" at bounding box center [172, 133] width 37 height 10
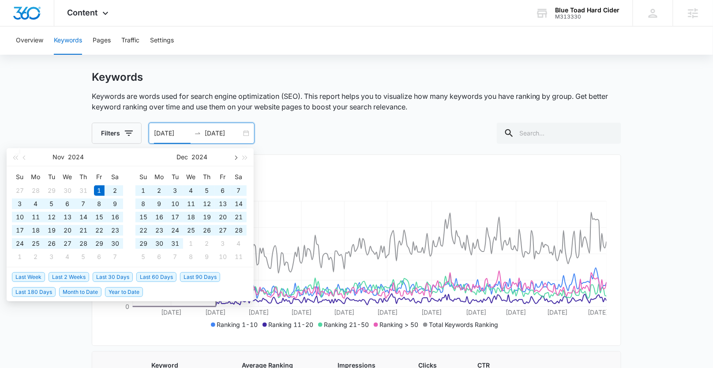
click at [234, 159] on button "button" at bounding box center [235, 157] width 10 height 18
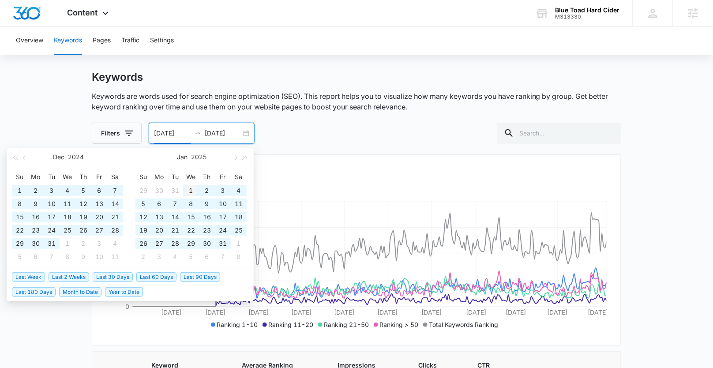
type input "01/01/2025"
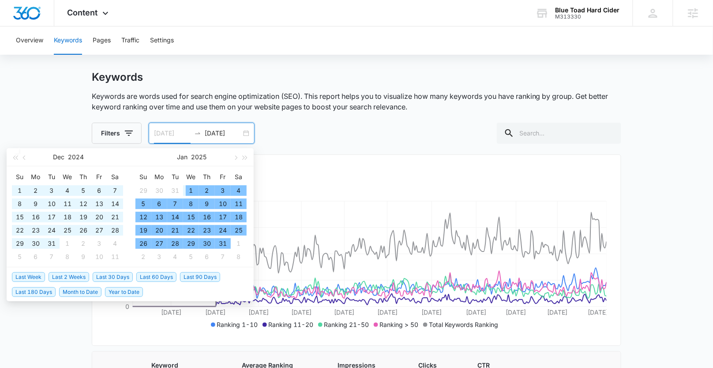
click at [187, 188] on div "1" at bounding box center [191, 190] width 11 height 11
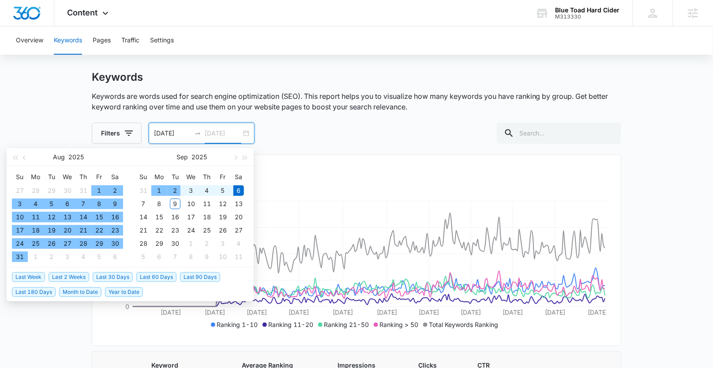
type input "09/06/2025"
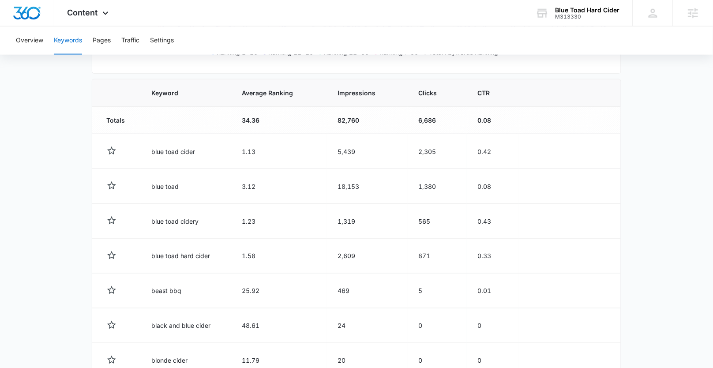
scroll to position [286, 0]
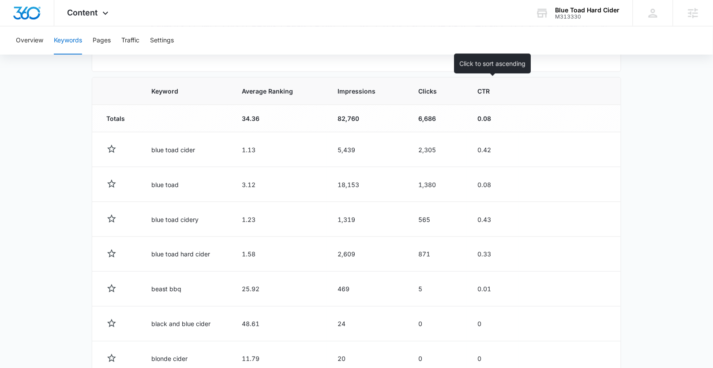
click at [485, 92] on span "CTR" at bounding box center [487, 91] width 18 height 9
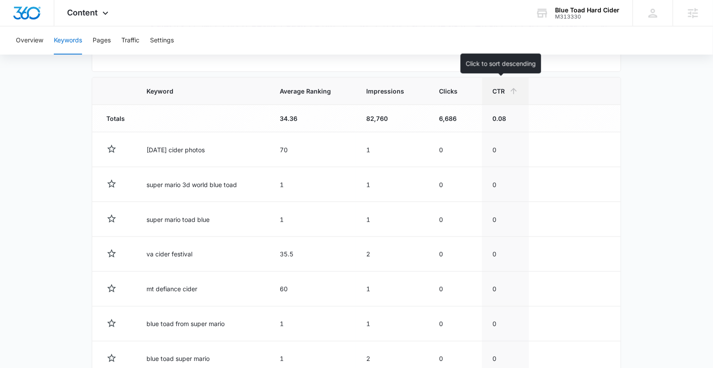
click at [498, 93] on span "CTR" at bounding box center [499, 91] width 13 height 9
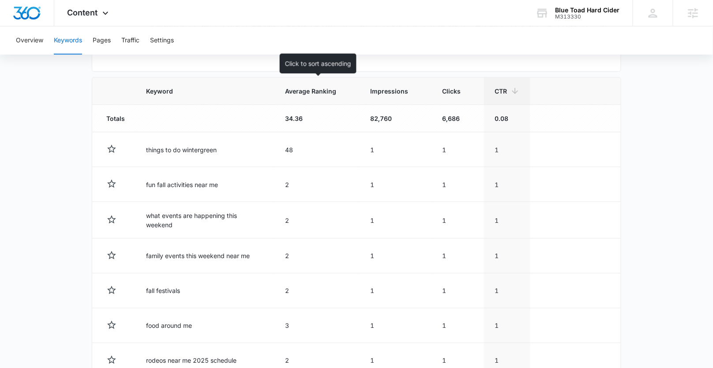
click at [328, 93] on span "Average Ranking" at bounding box center [310, 91] width 51 height 9
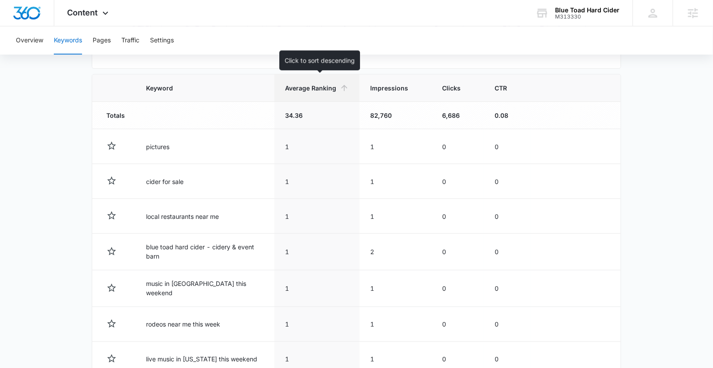
click at [298, 89] on span "Average Ranking" at bounding box center [310, 87] width 51 height 9
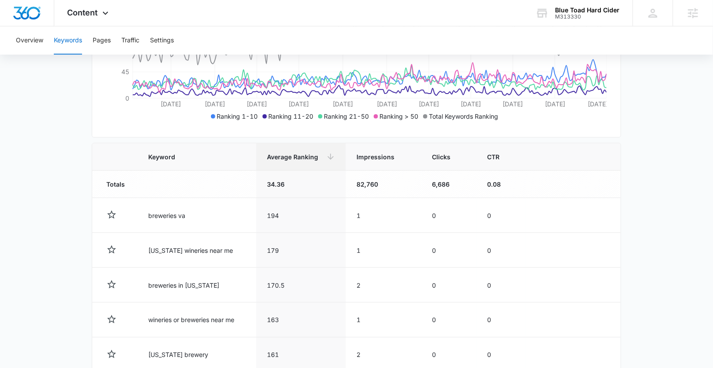
scroll to position [225, 0]
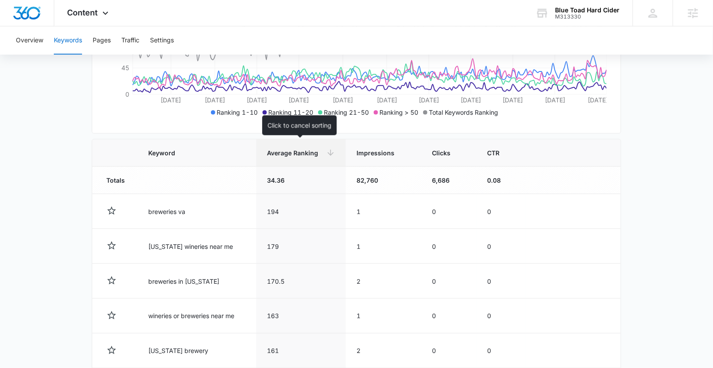
click at [274, 148] on span "Average Ranking" at bounding box center [295, 152] width 56 height 9
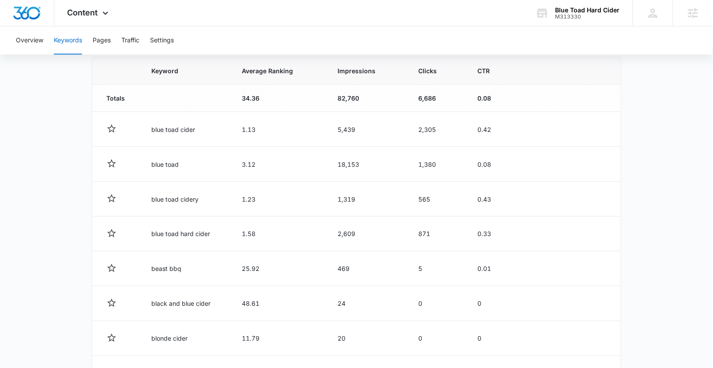
scroll to position [241, 0]
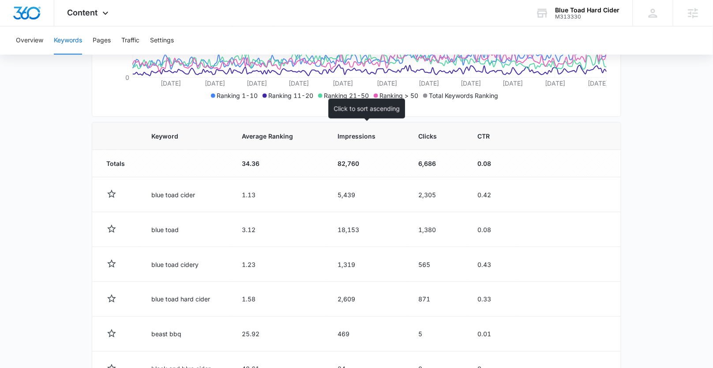
click at [367, 136] on span "Impressions" at bounding box center [361, 136] width 47 height 9
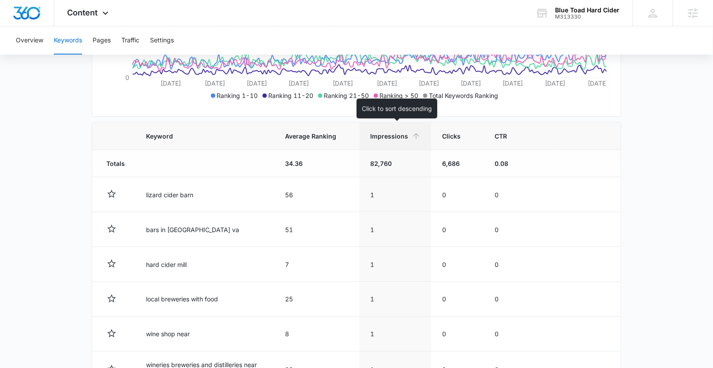
click at [389, 137] on span "Impressions" at bounding box center [389, 136] width 38 height 9
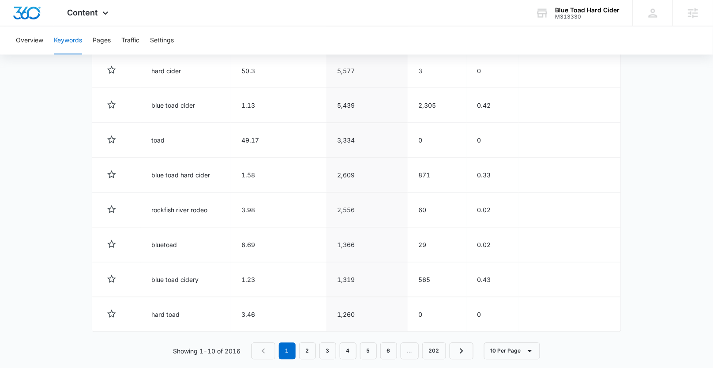
scroll to position [445, 0]
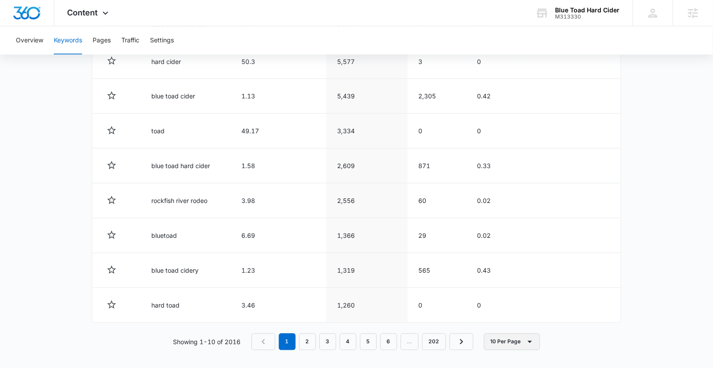
click at [529, 341] on icon "button" at bounding box center [530, 342] width 4 height 2
click at [507, 299] on div "50 Per Page" at bounding box center [514, 300] width 39 height 6
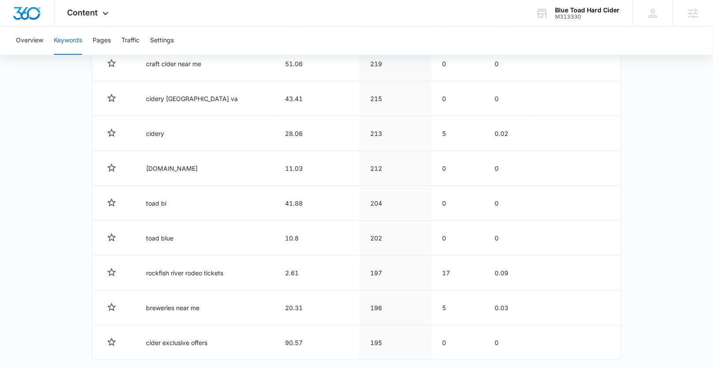
scroll to position [1833, 0]
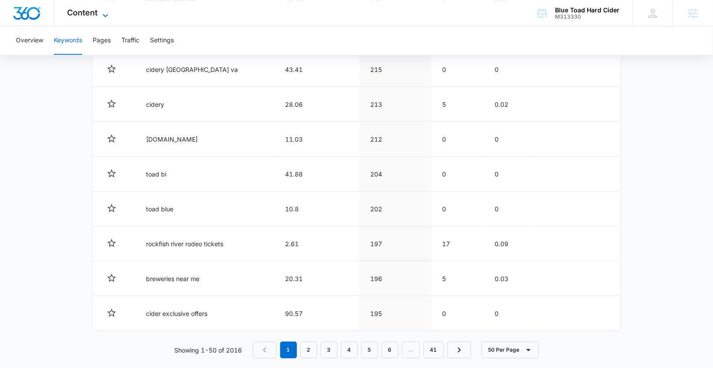
click at [105, 12] on icon at bounding box center [105, 15] width 11 height 11
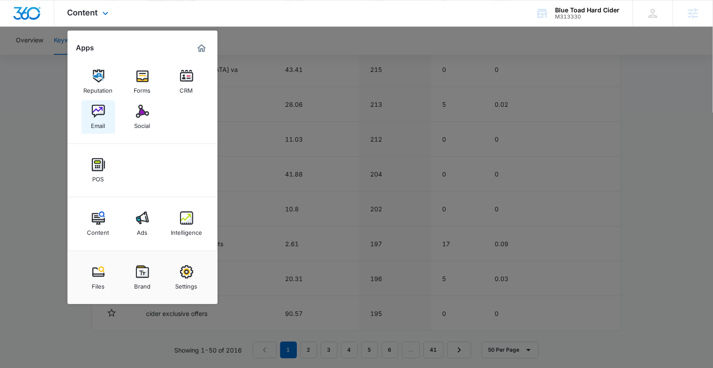
click at [97, 122] on div "Email" at bounding box center [98, 123] width 14 height 11
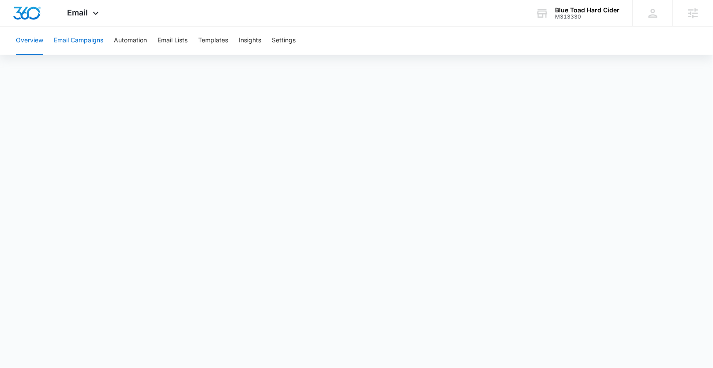
click at [97, 41] on button "Email Campaigns" at bounding box center [78, 40] width 49 height 28
click at [252, 40] on button "Insights" at bounding box center [250, 40] width 23 height 28
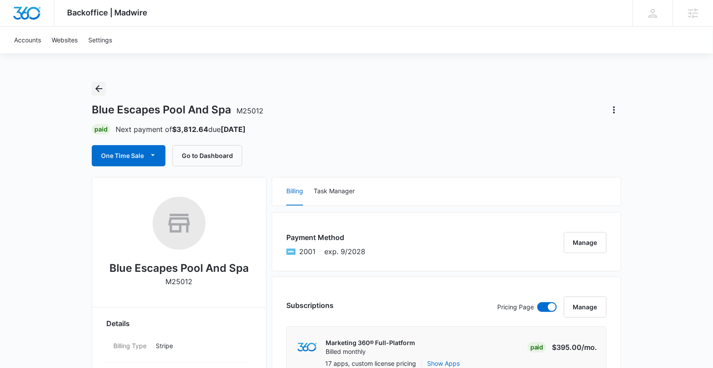
click at [99, 92] on icon "Back" at bounding box center [98, 88] width 7 height 7
